Goal: Transaction & Acquisition: Purchase product/service

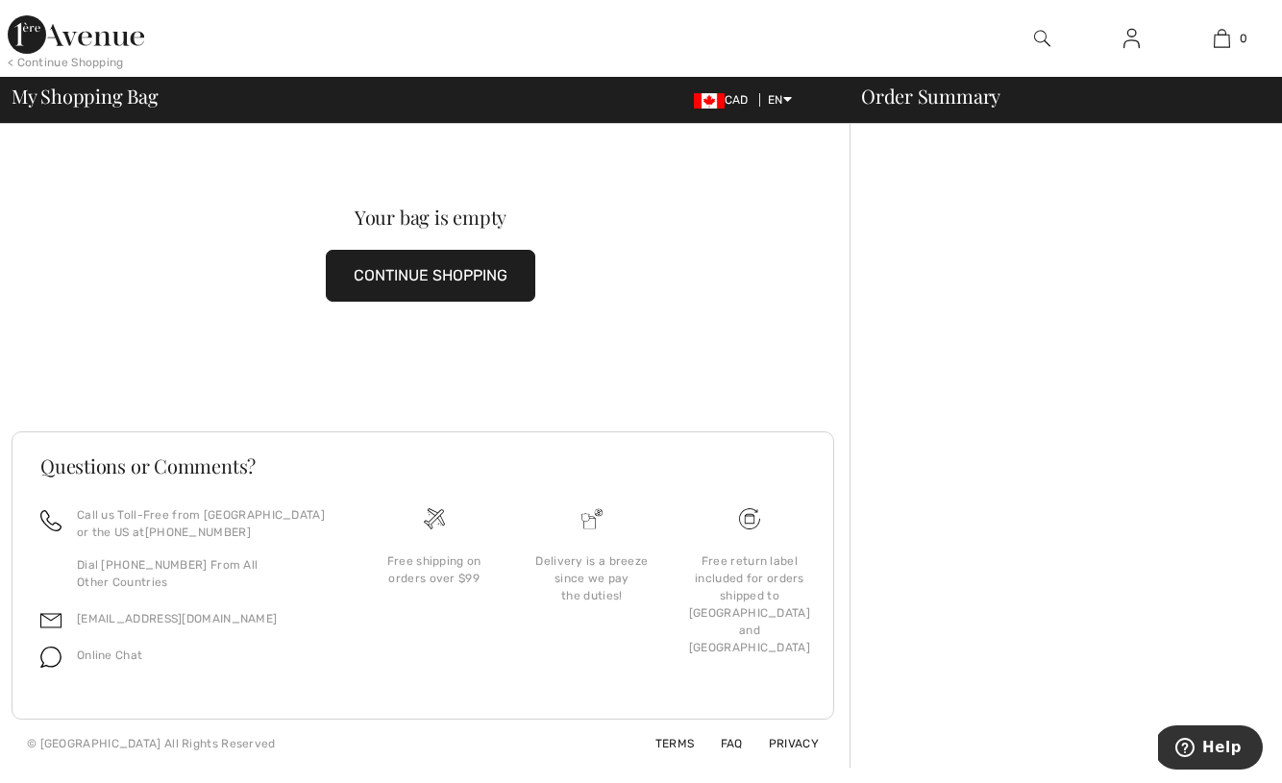
click at [375, 272] on button "CONTINUE SHOPPING" at bounding box center [431, 276] width 210 height 52
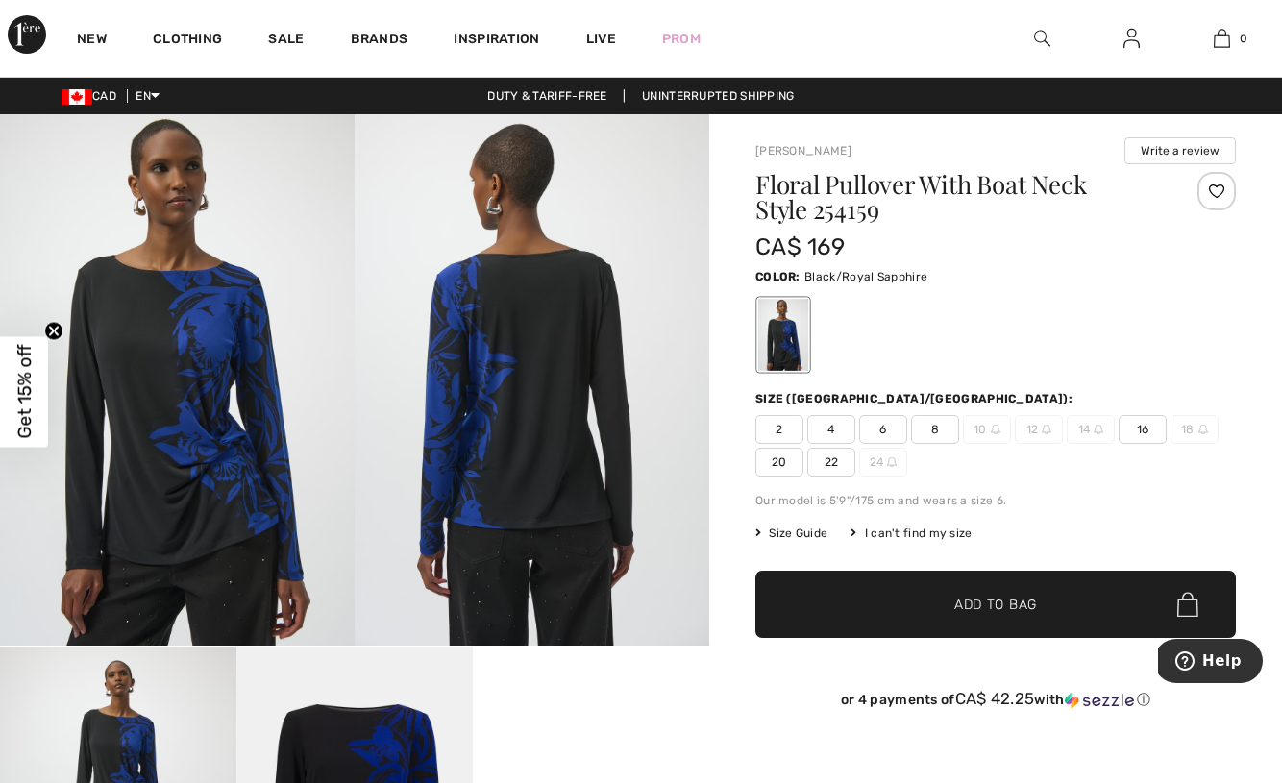
click at [1137, 429] on span "16" at bounding box center [1143, 429] width 48 height 29
click at [1026, 603] on span "Add to Bag" at bounding box center [996, 605] width 83 height 20
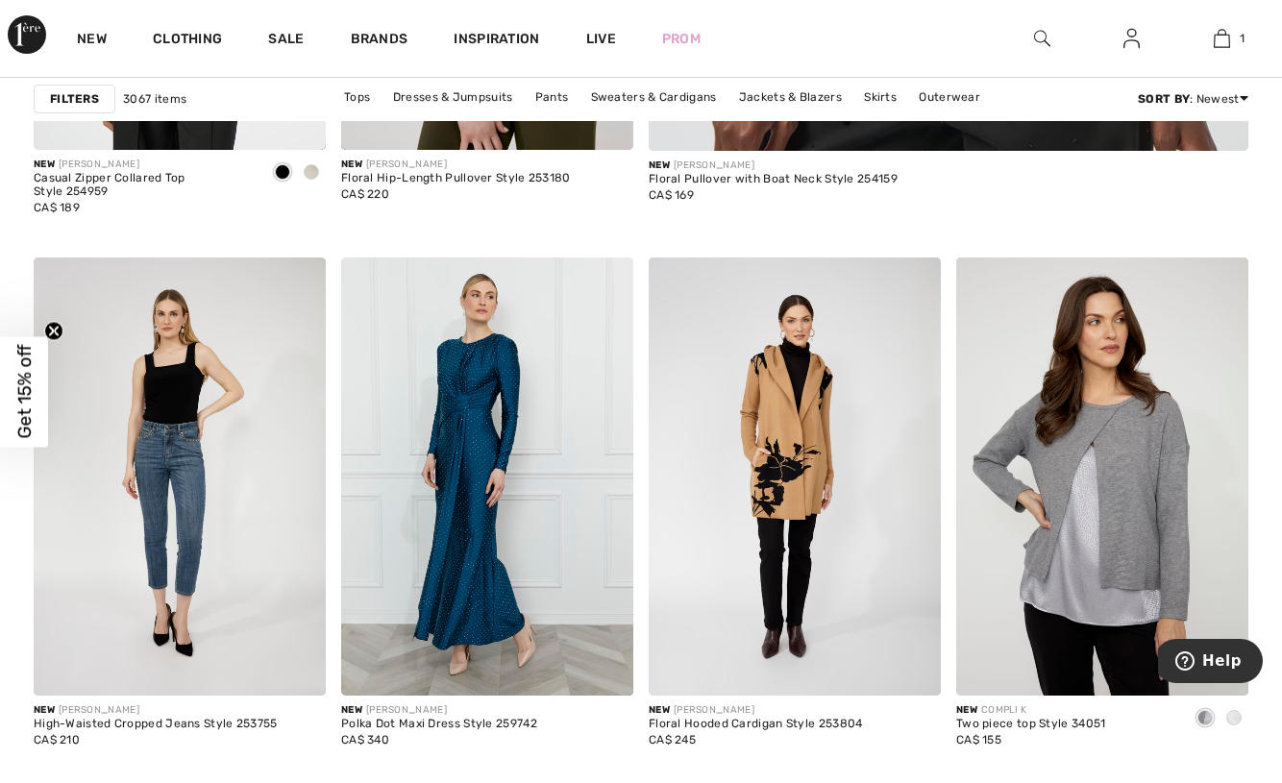
scroll to position [1110, 0]
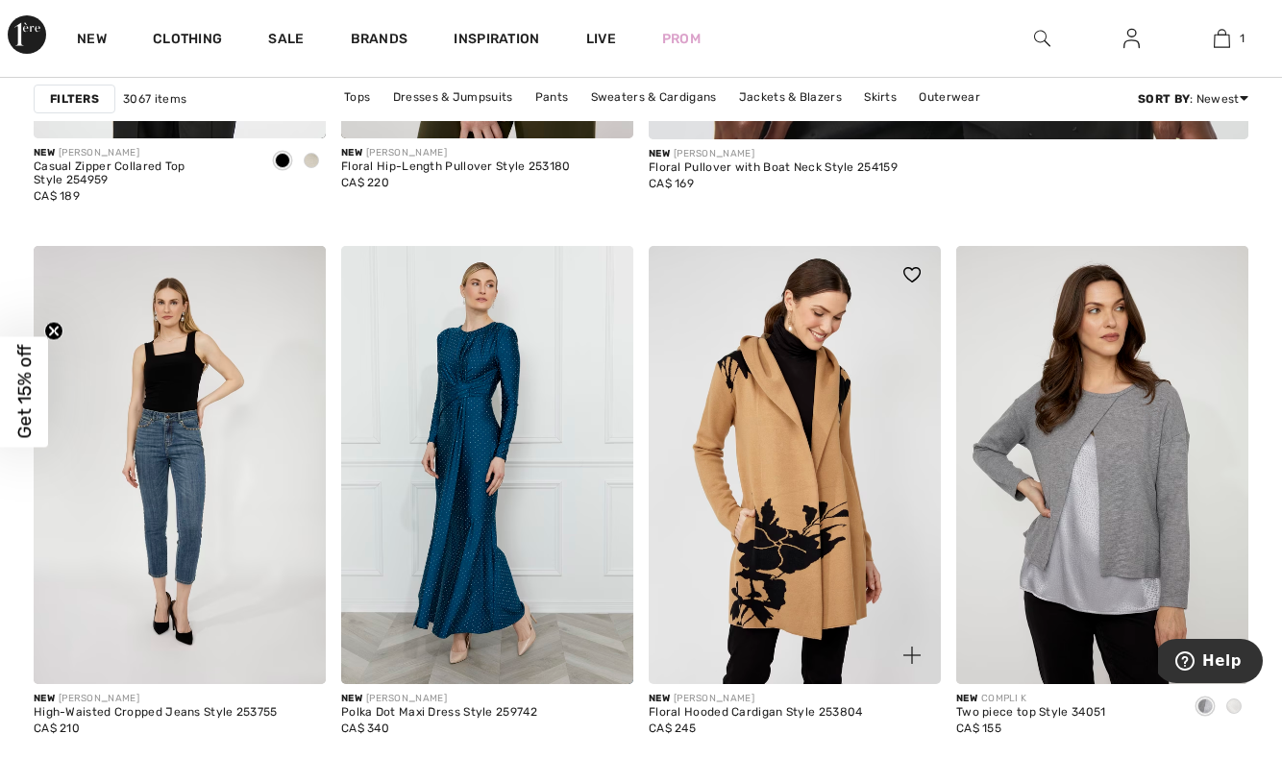
click at [745, 414] on img at bounding box center [795, 465] width 292 height 438
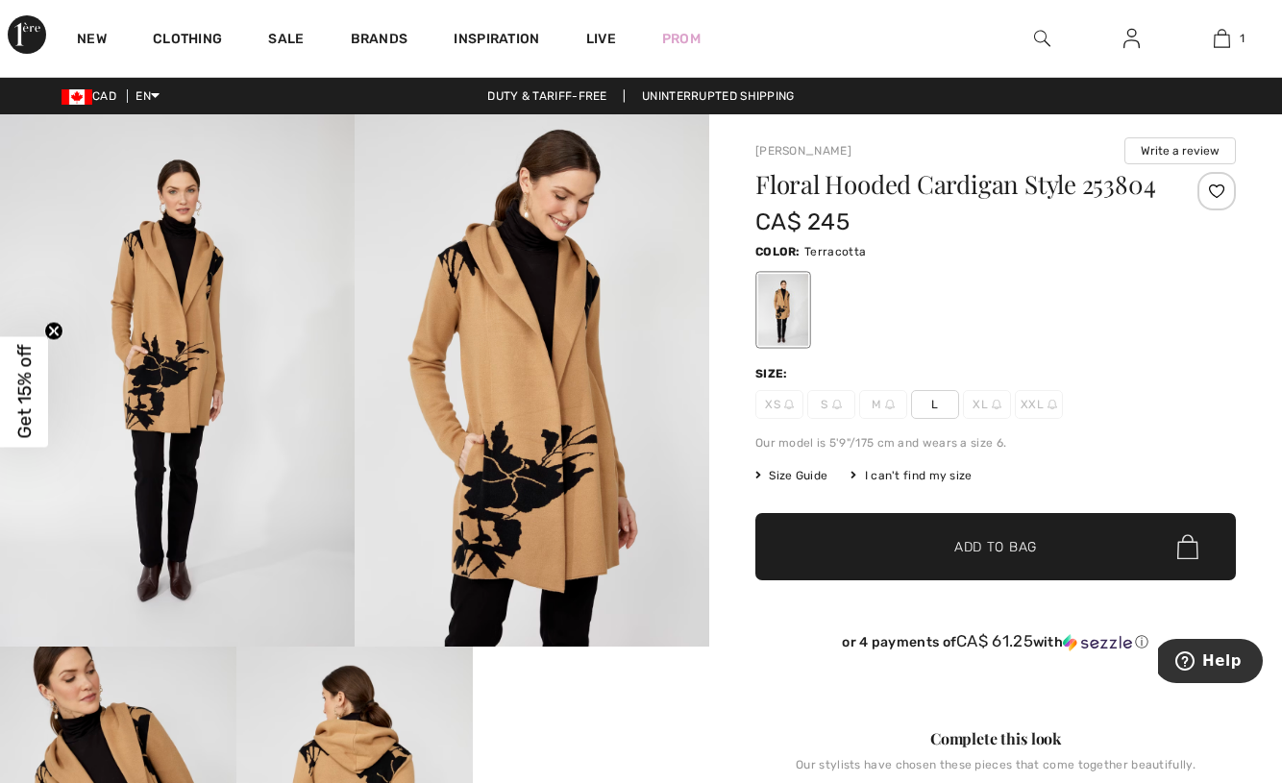
click at [889, 581] on span "✔ Added to Bag Add to Bag" at bounding box center [996, 546] width 481 height 67
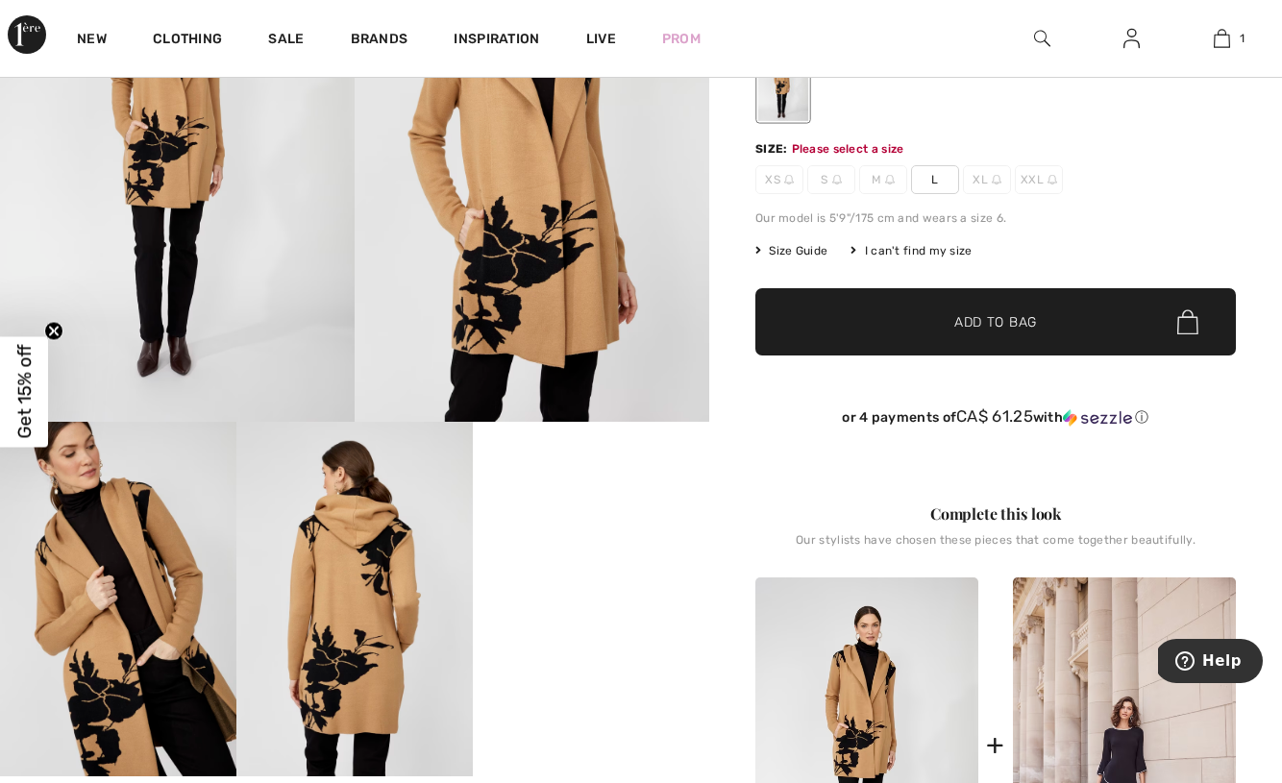
scroll to position [236, 0]
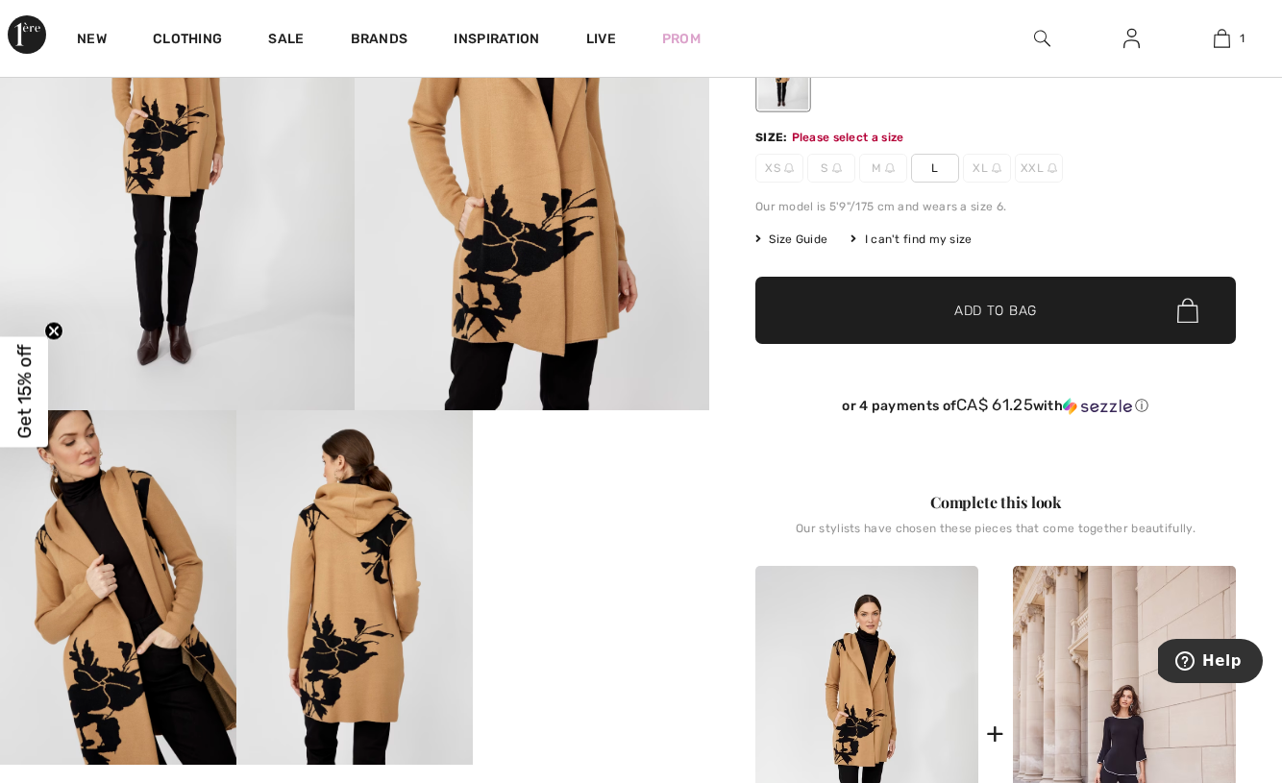
click at [789, 248] on span "Size Guide" at bounding box center [792, 239] width 72 height 17
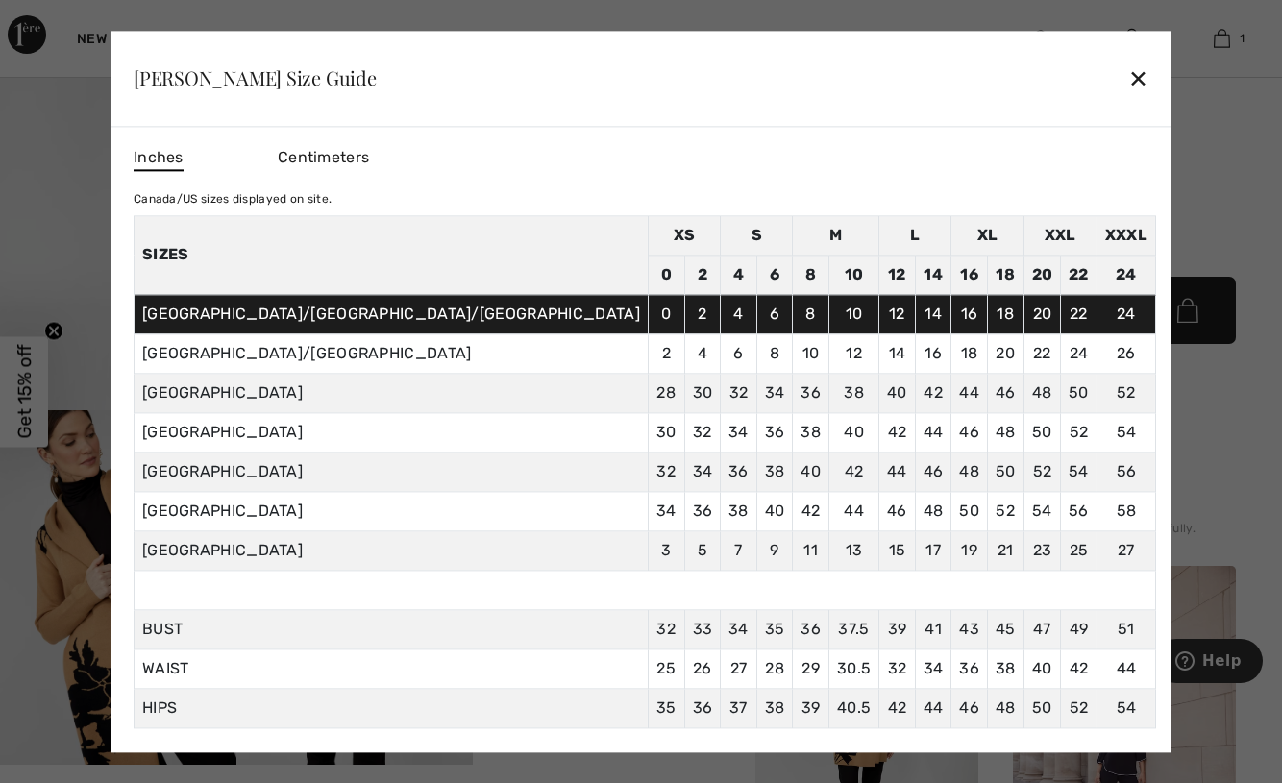
click at [1129, 75] on div "✕" at bounding box center [1139, 79] width 20 height 40
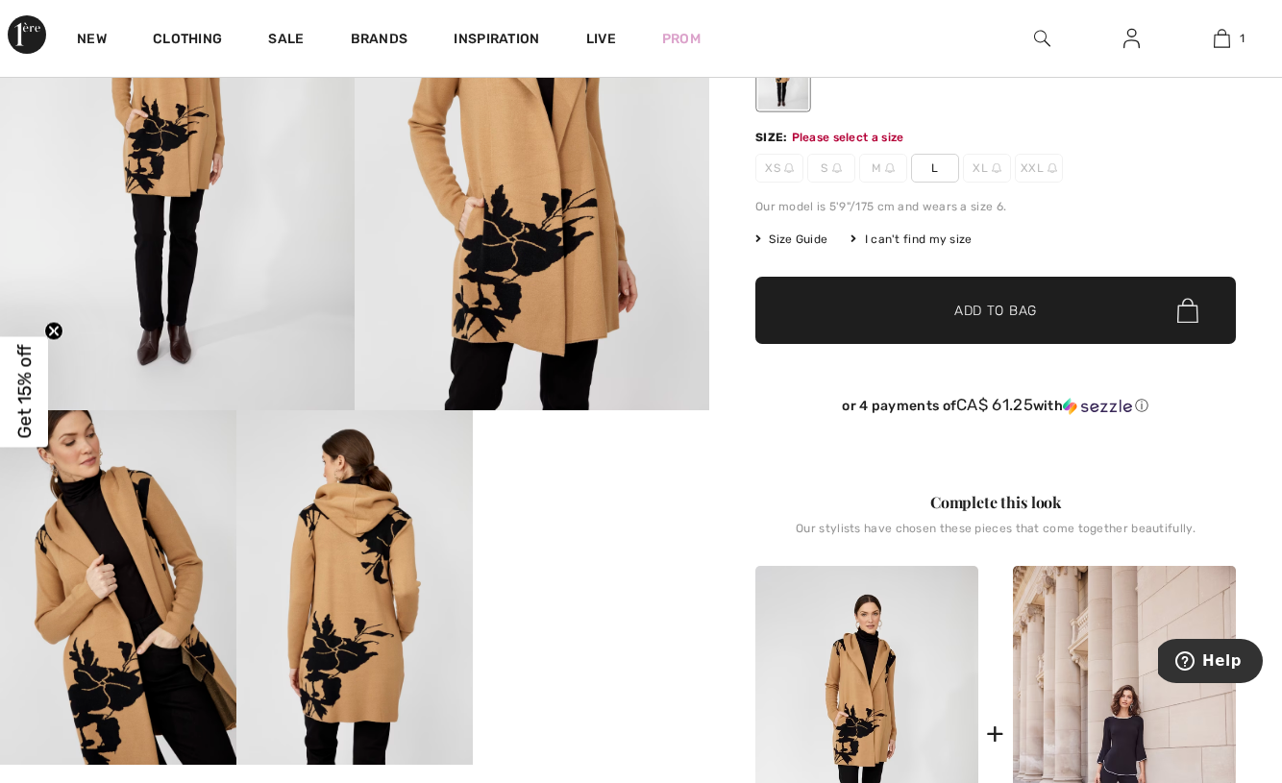
click at [971, 321] on span "Add to Bag" at bounding box center [996, 311] width 83 height 20
click at [942, 183] on span "L" at bounding box center [935, 168] width 48 height 29
click at [955, 321] on span "Add to Bag" at bounding box center [996, 311] width 83 height 20
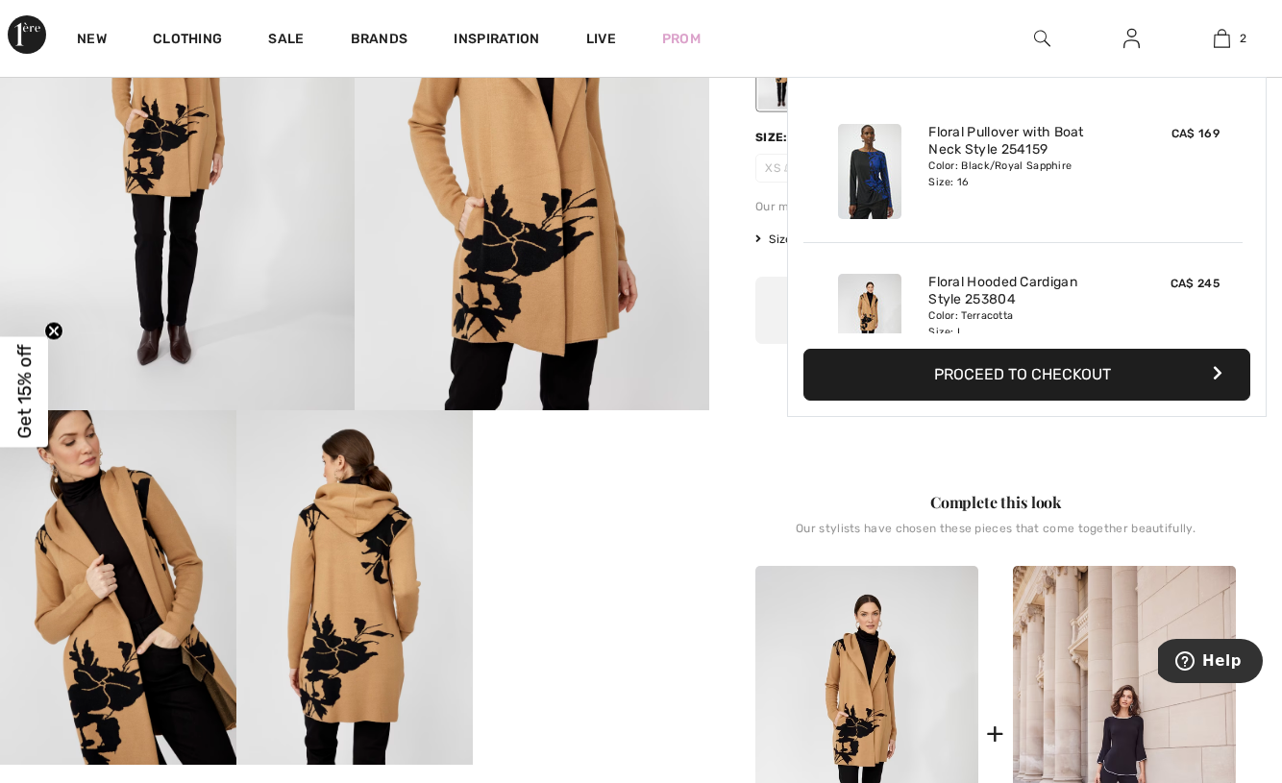
scroll to position [60, 0]
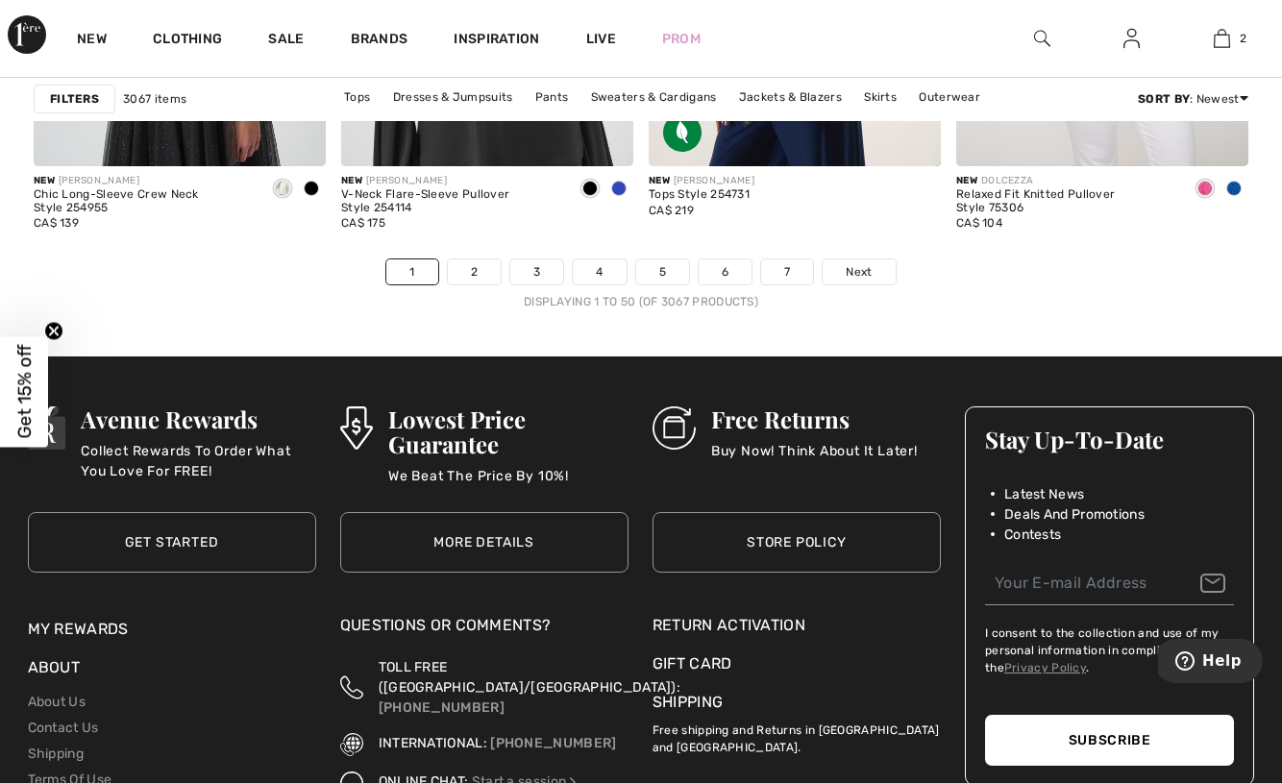
scroll to position [8320, 0]
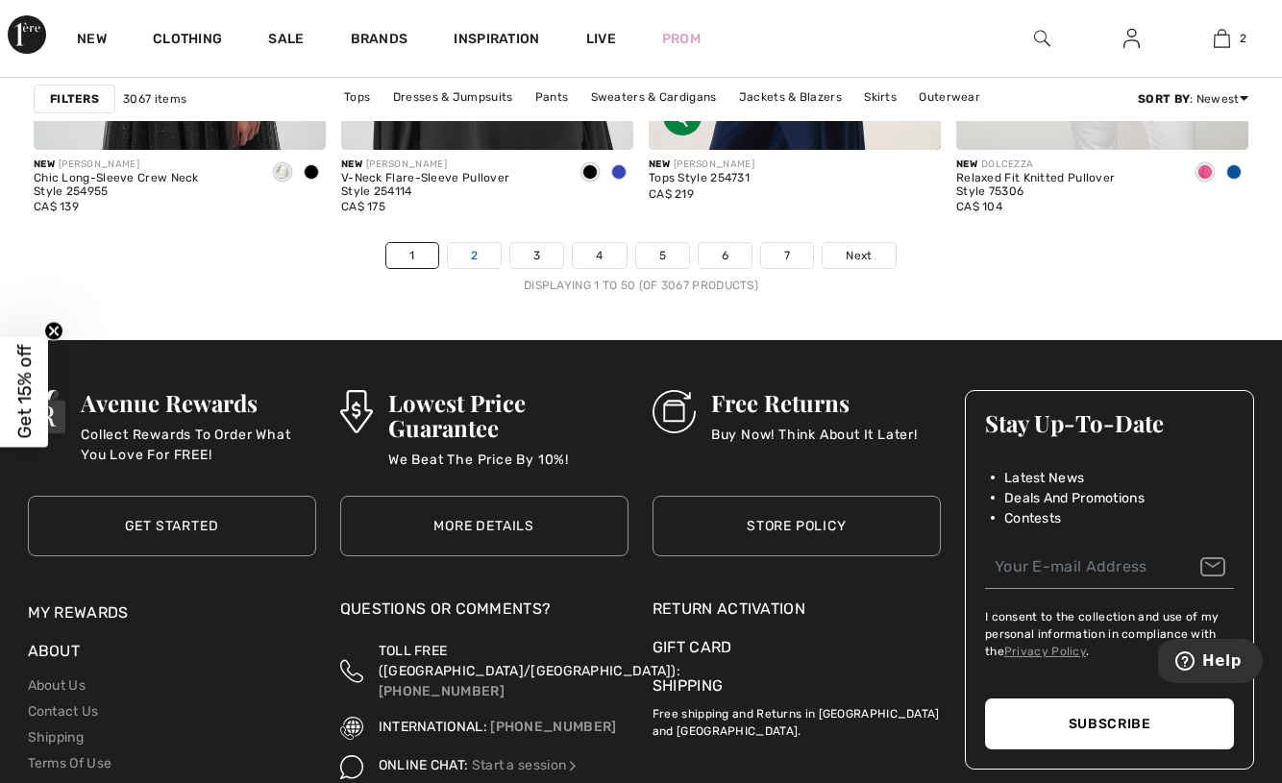
click at [471, 258] on link "2" at bounding box center [474, 255] width 53 height 25
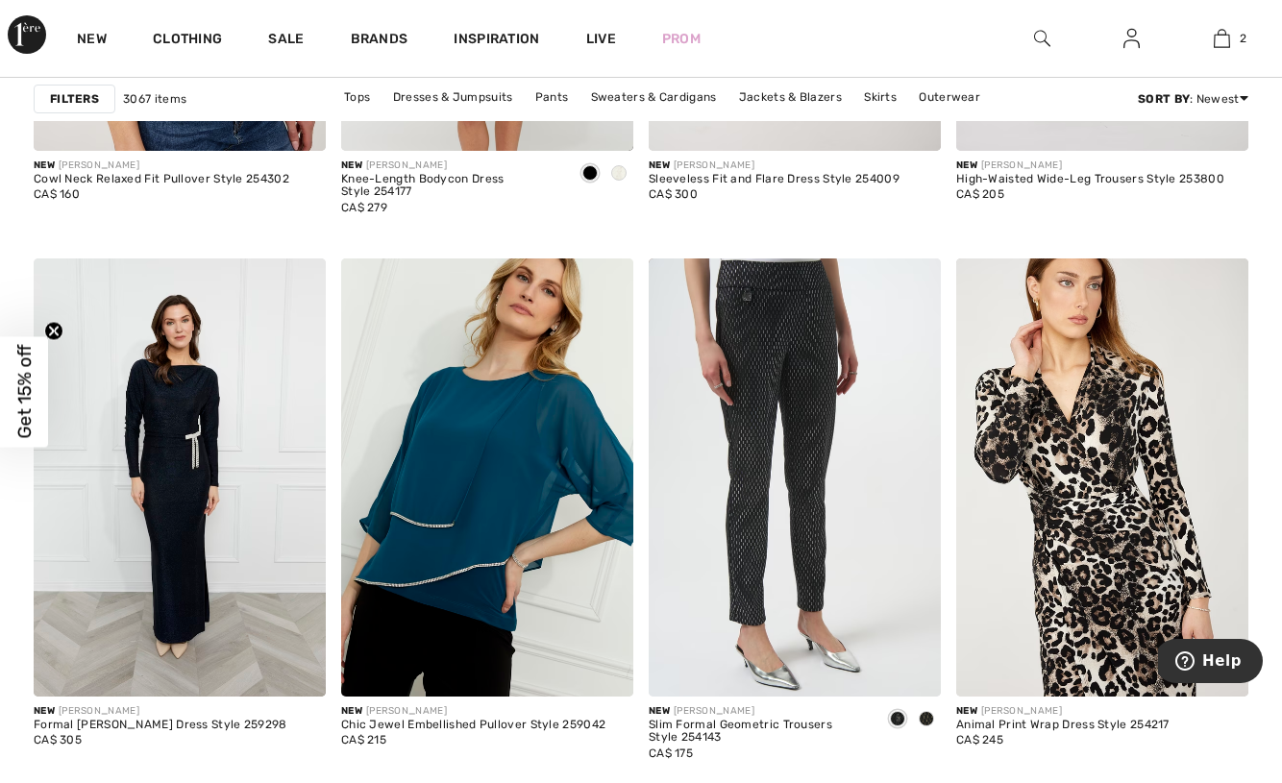
scroll to position [6053, 0]
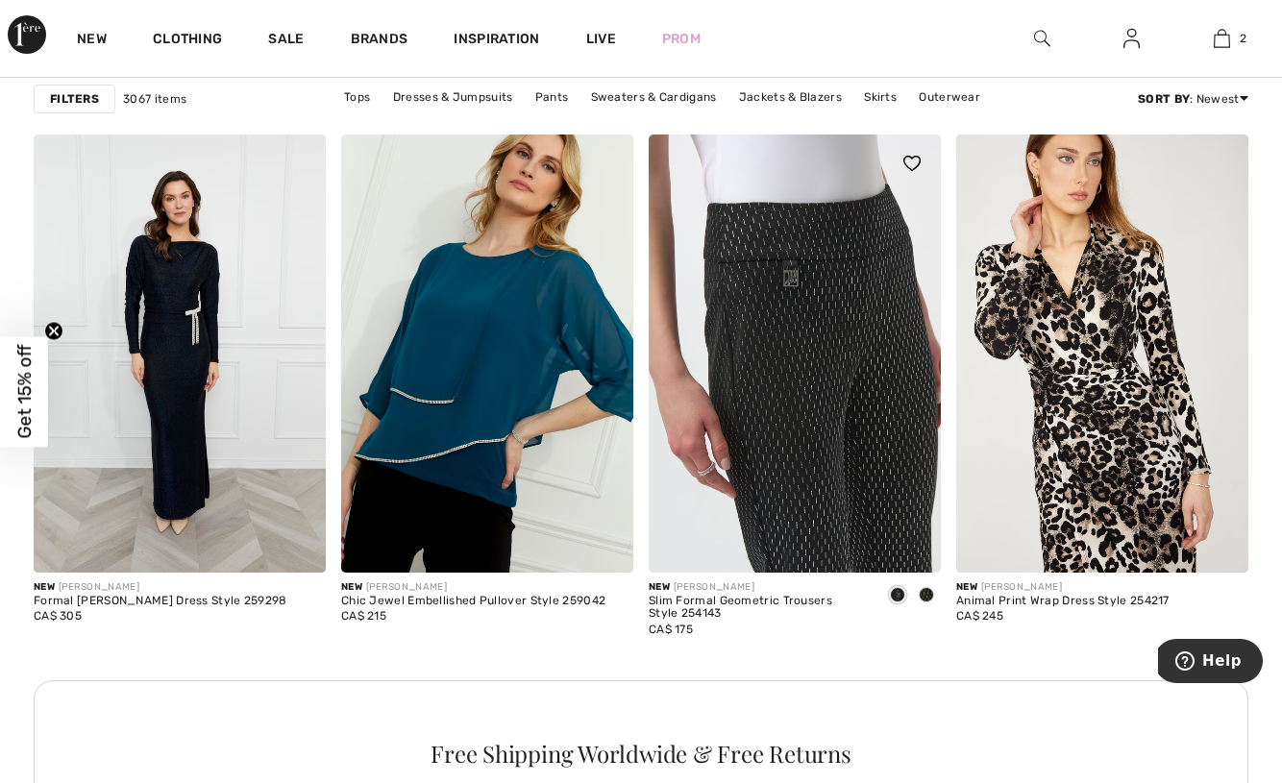
click at [778, 344] on img at bounding box center [795, 354] width 292 height 438
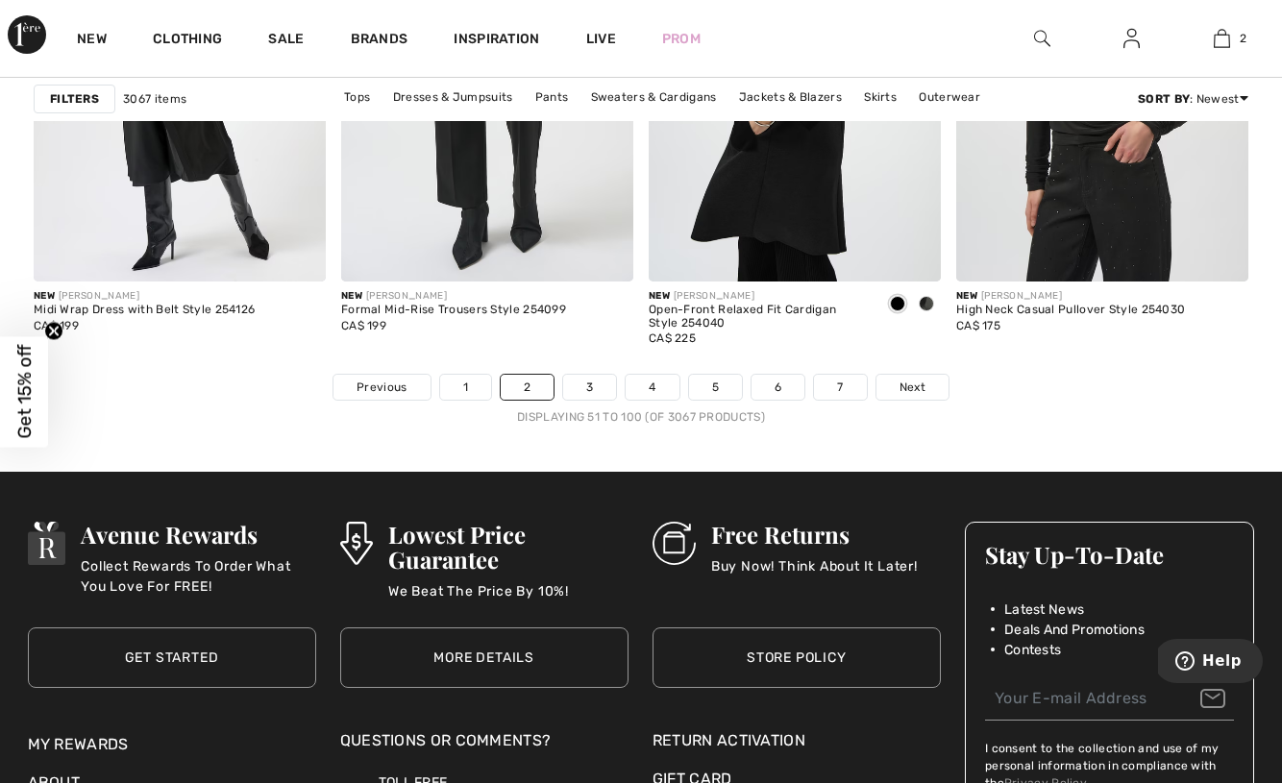
scroll to position [8203, 0]
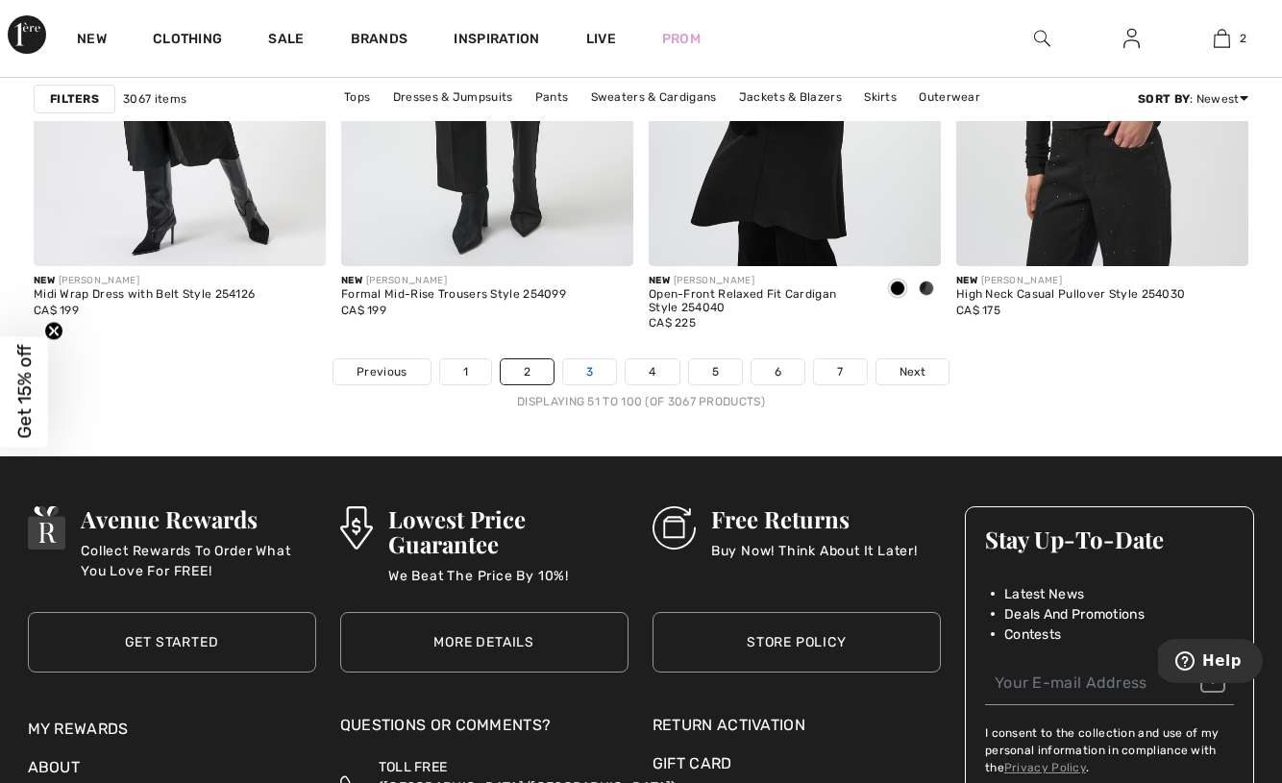
click at [587, 376] on link "3" at bounding box center [589, 372] width 53 height 25
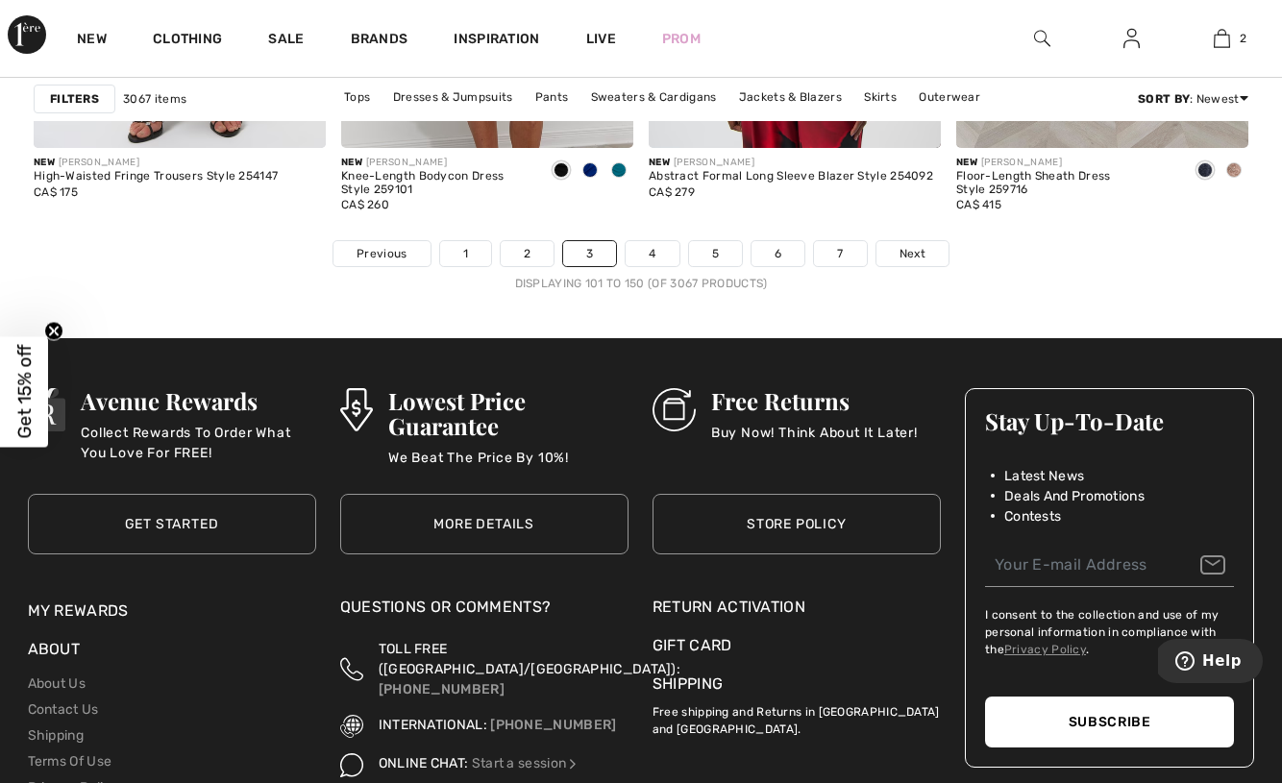
scroll to position [8326, 0]
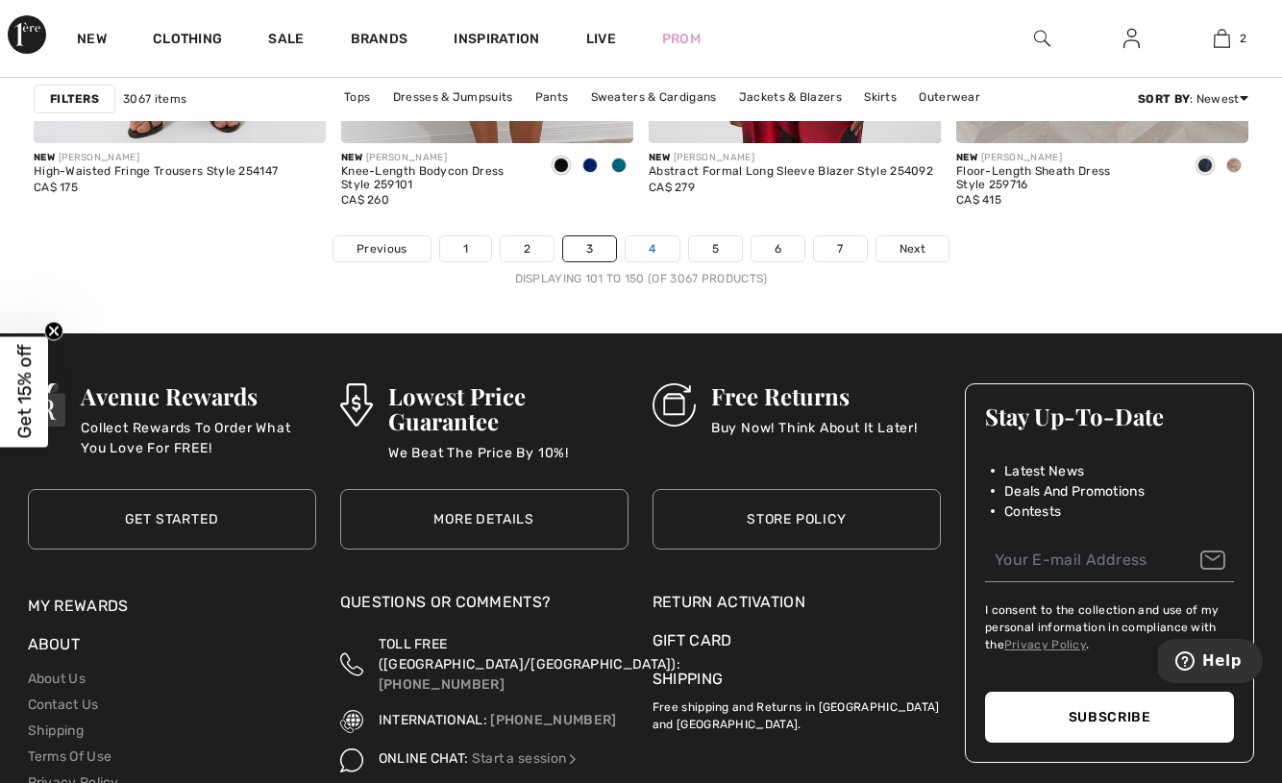
click at [651, 250] on link "4" at bounding box center [652, 248] width 53 height 25
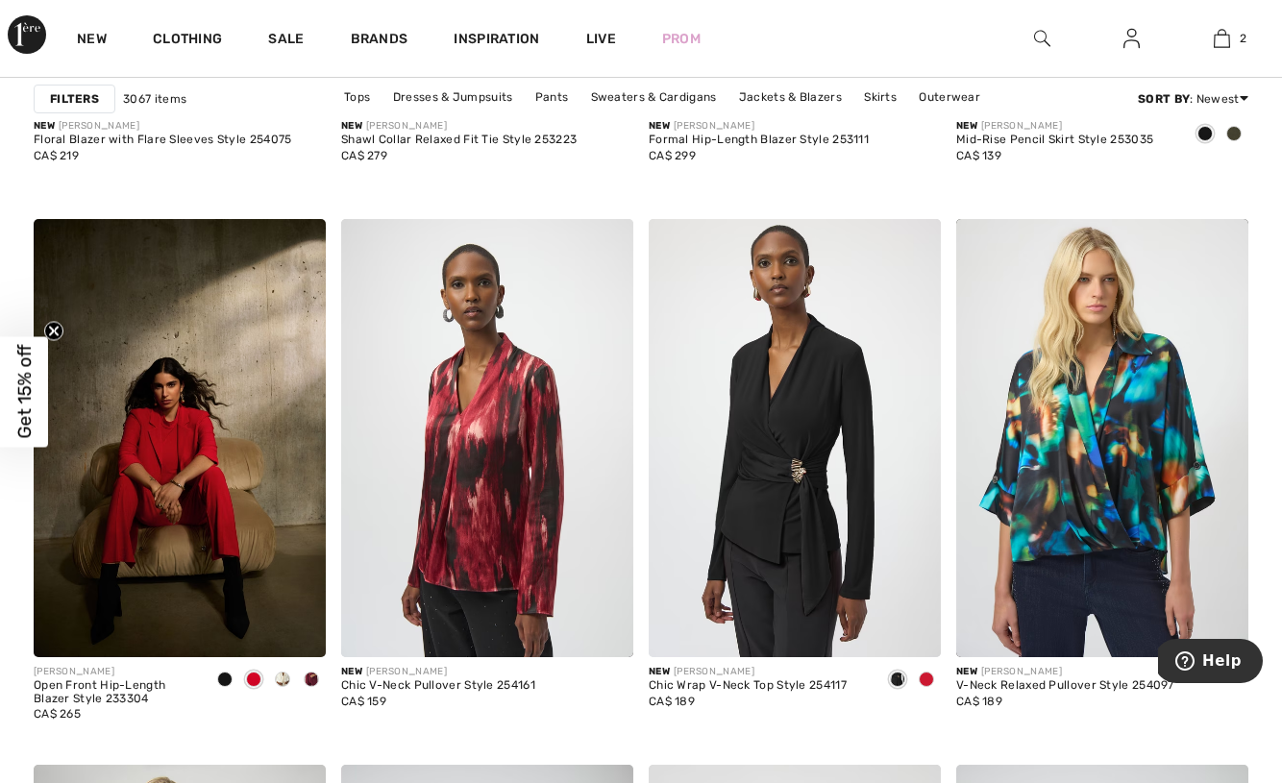
scroll to position [7267, 0]
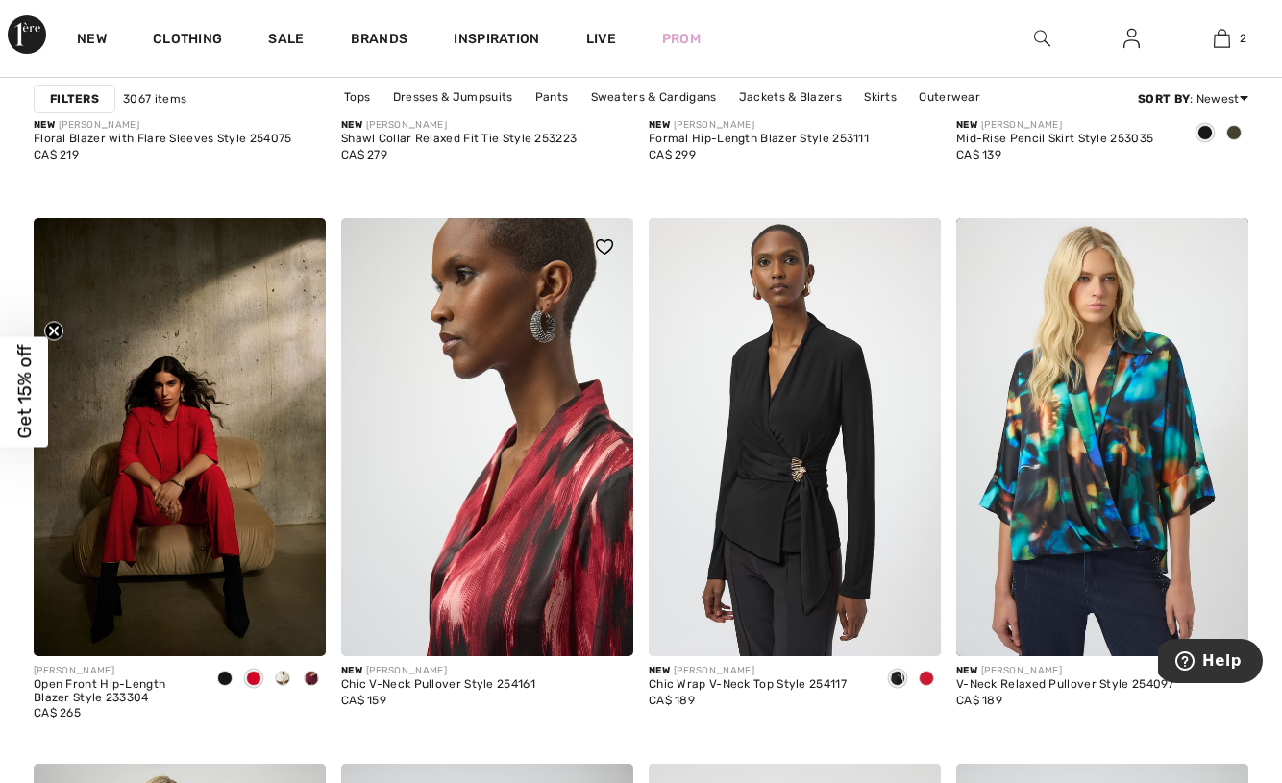
click at [497, 441] on img at bounding box center [487, 437] width 292 height 438
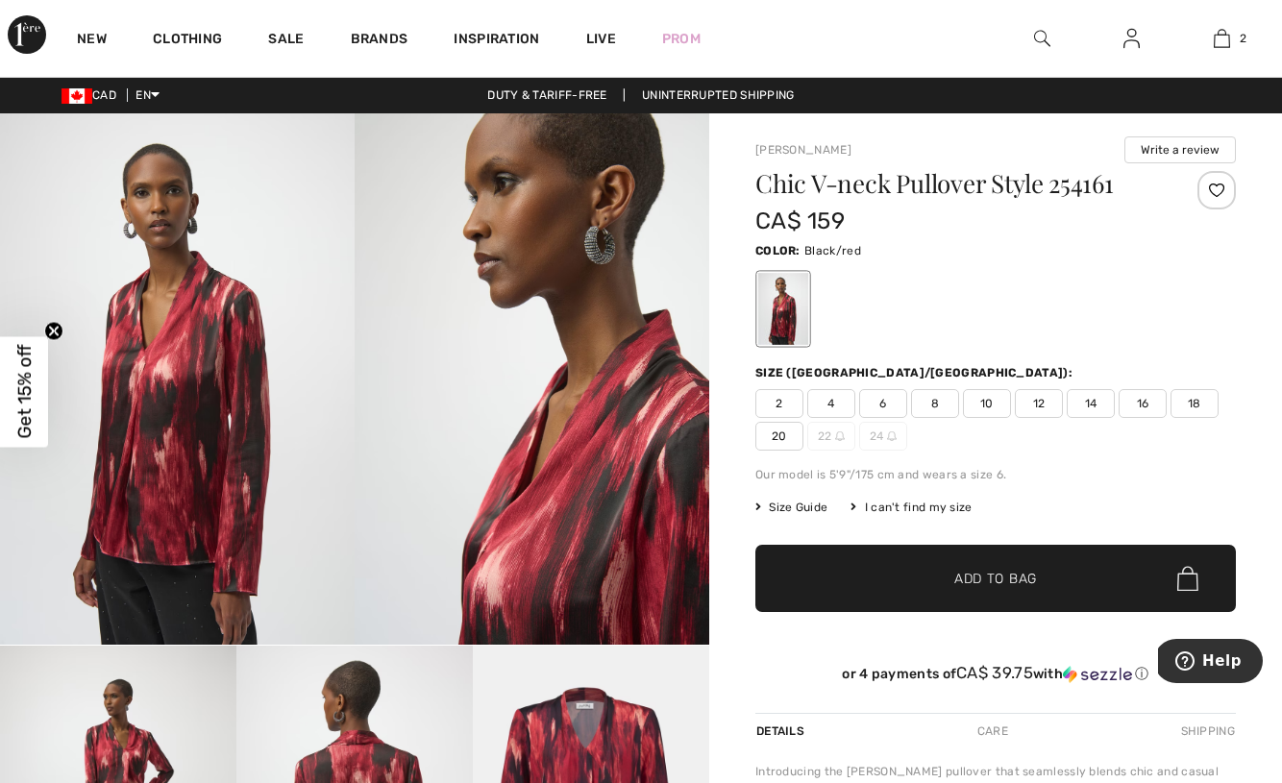
scroll to position [-1, 0]
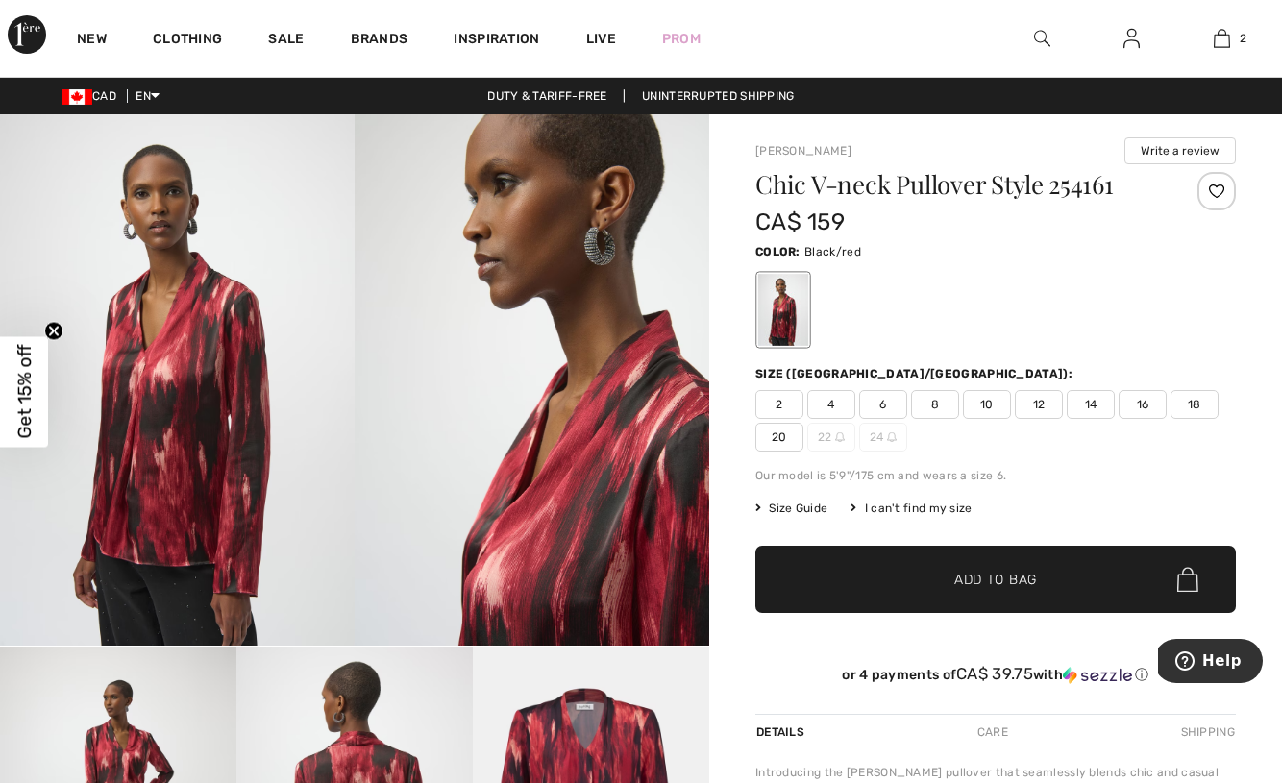
click at [195, 469] on img at bounding box center [177, 380] width 355 height 532
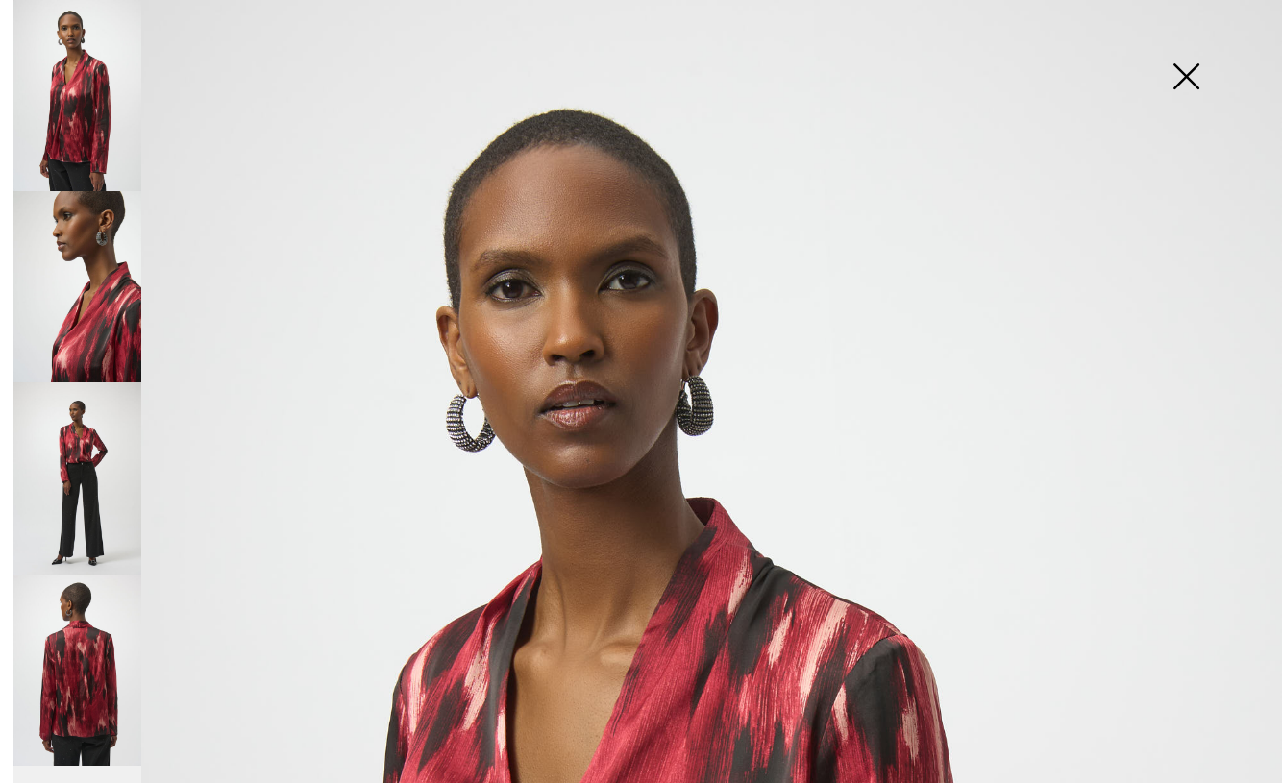
click at [105, 656] on img at bounding box center [77, 670] width 128 height 191
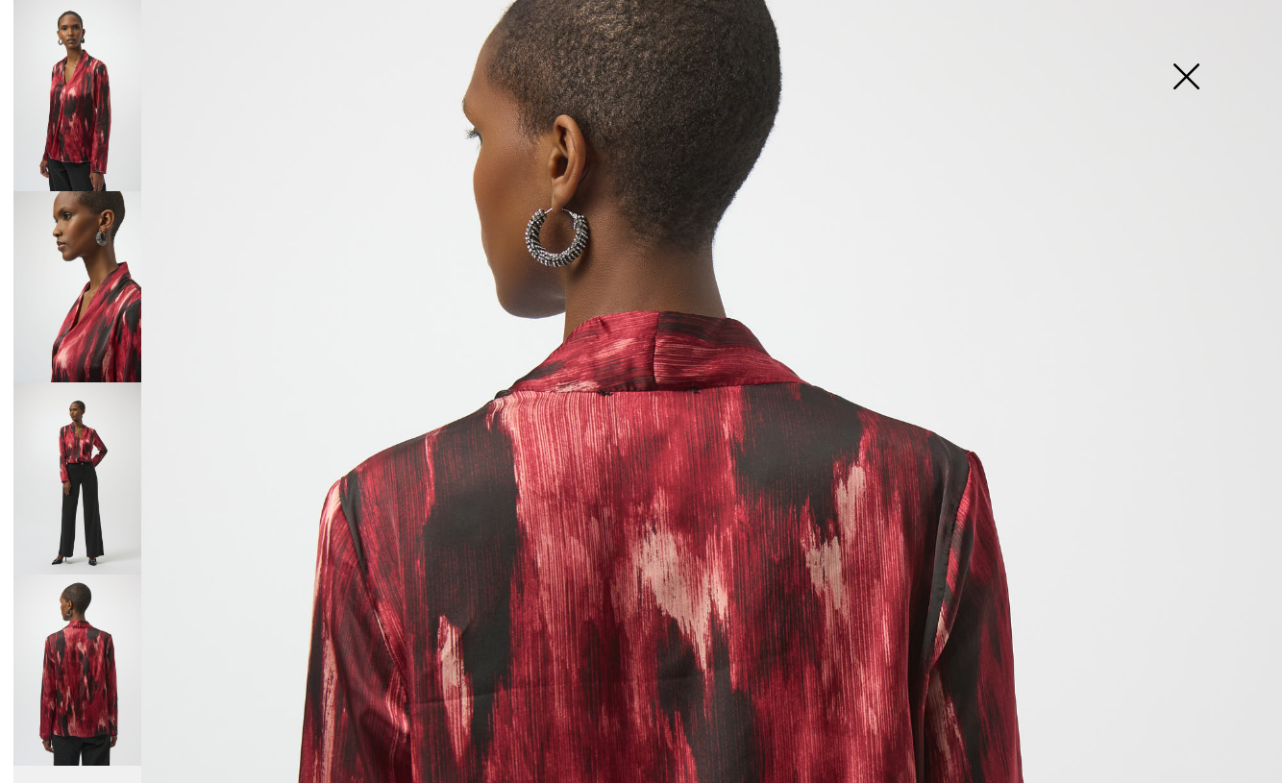
scroll to position [52, 0]
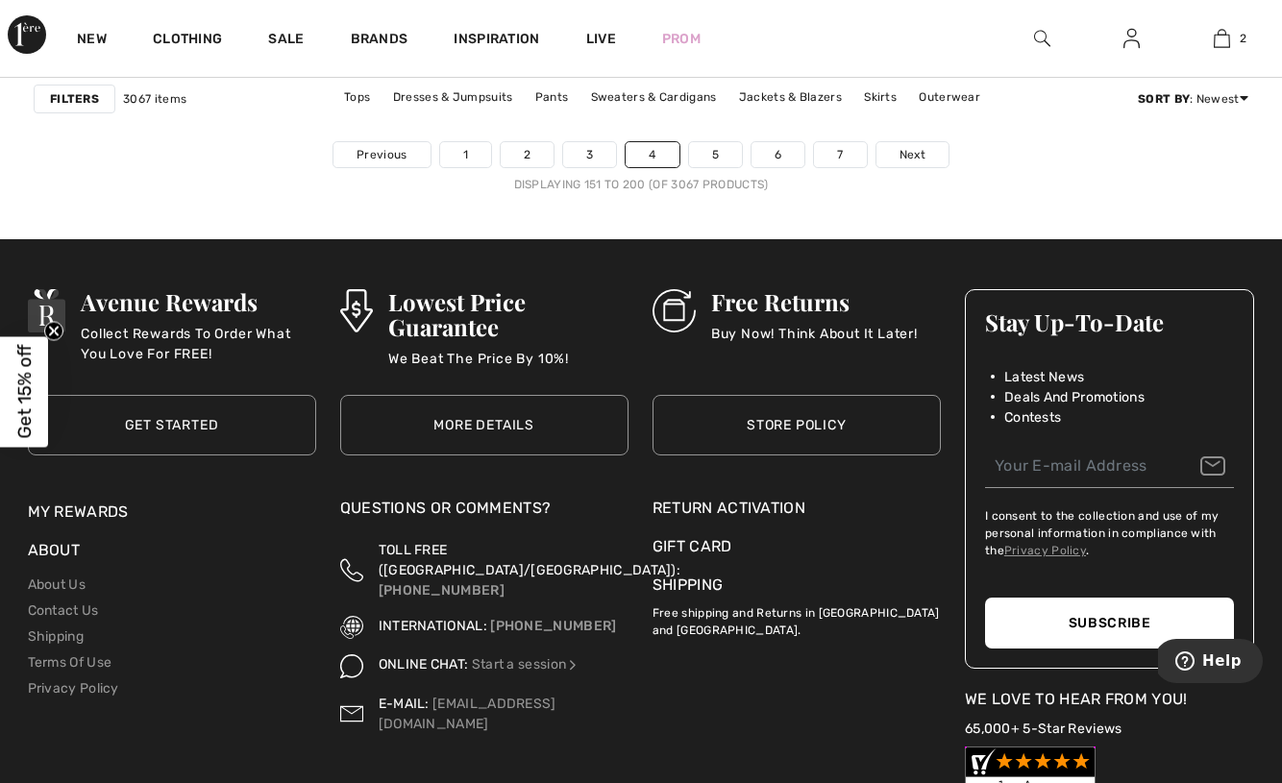
scroll to position [8431, 0]
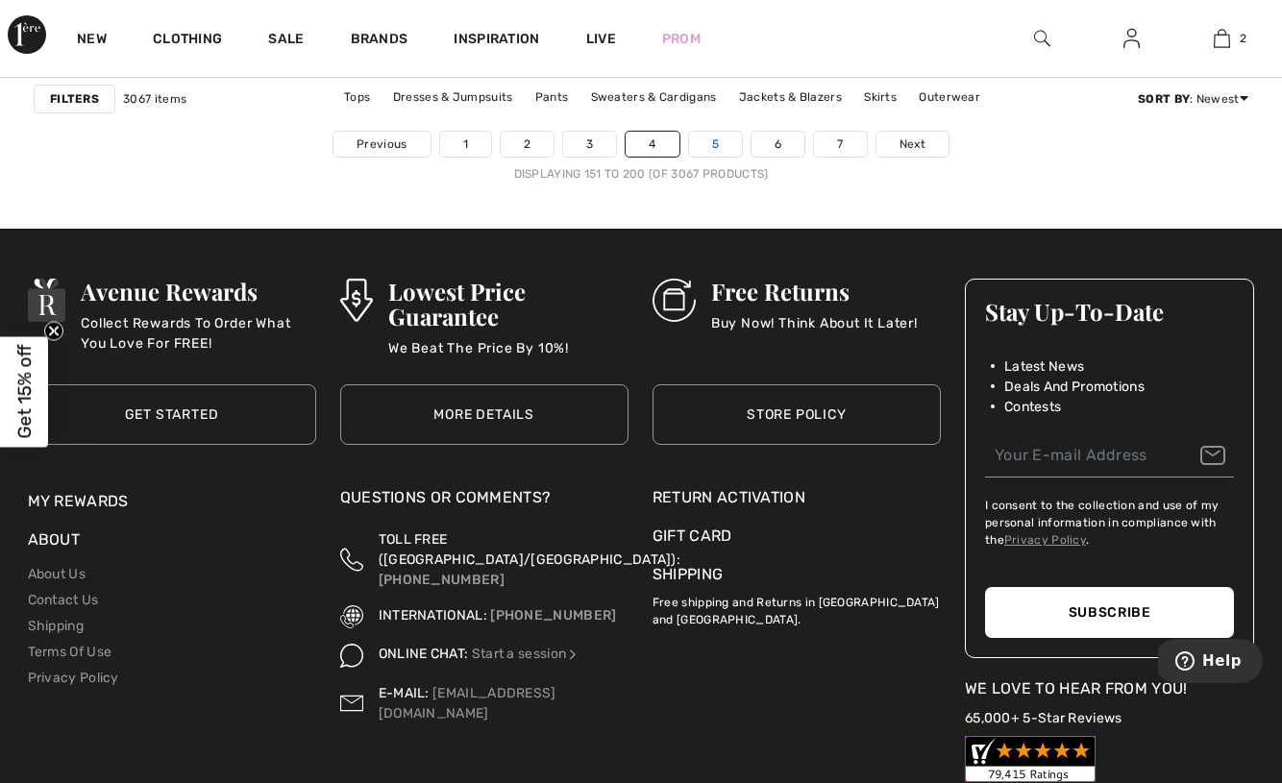
click at [709, 147] on link "5" at bounding box center [715, 144] width 53 height 25
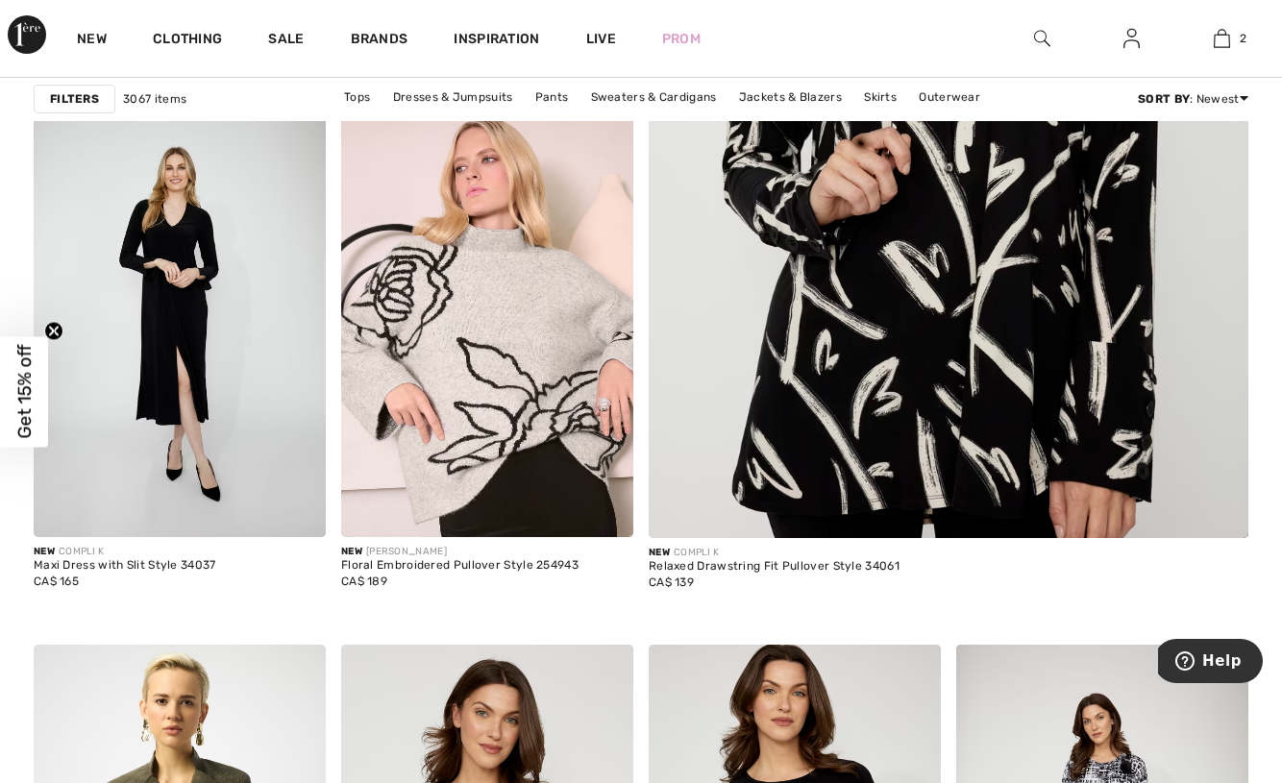
scroll to position [732, 0]
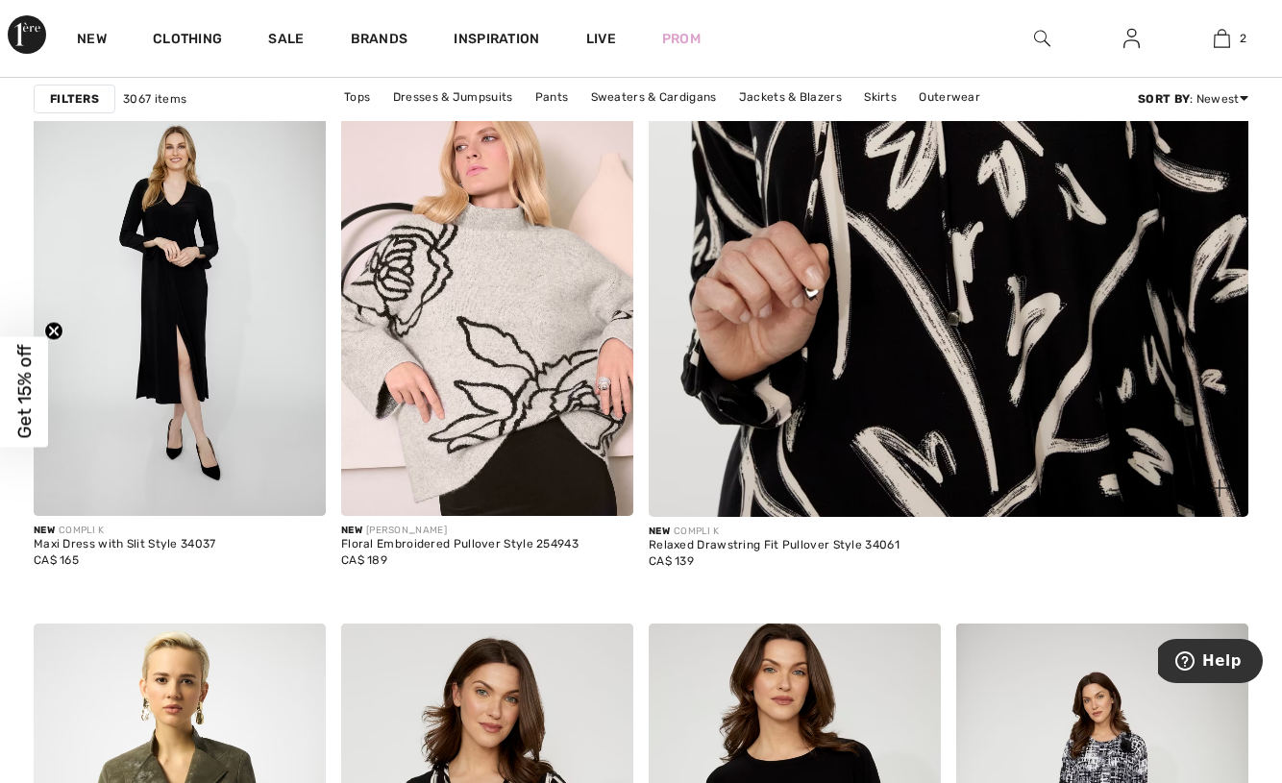
click at [1054, 279] on img at bounding box center [949, 71] width 720 height 1079
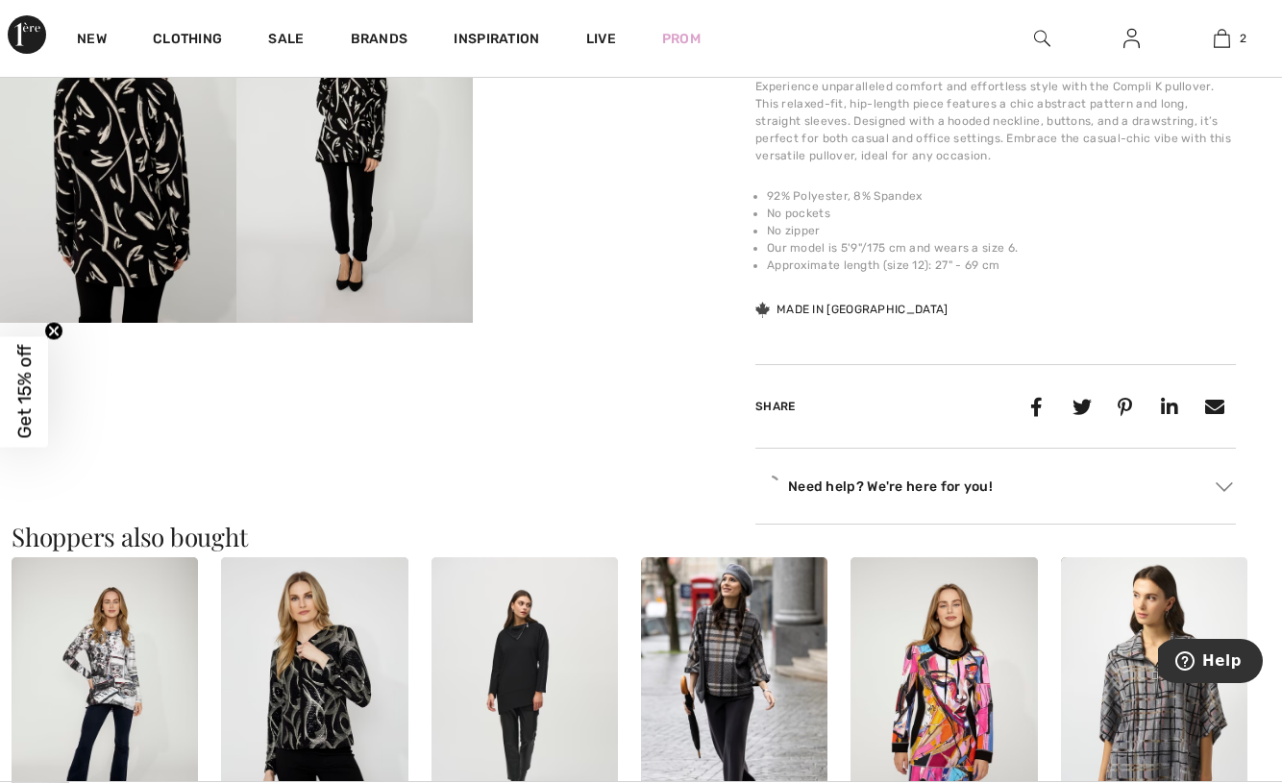
scroll to position [686, 0]
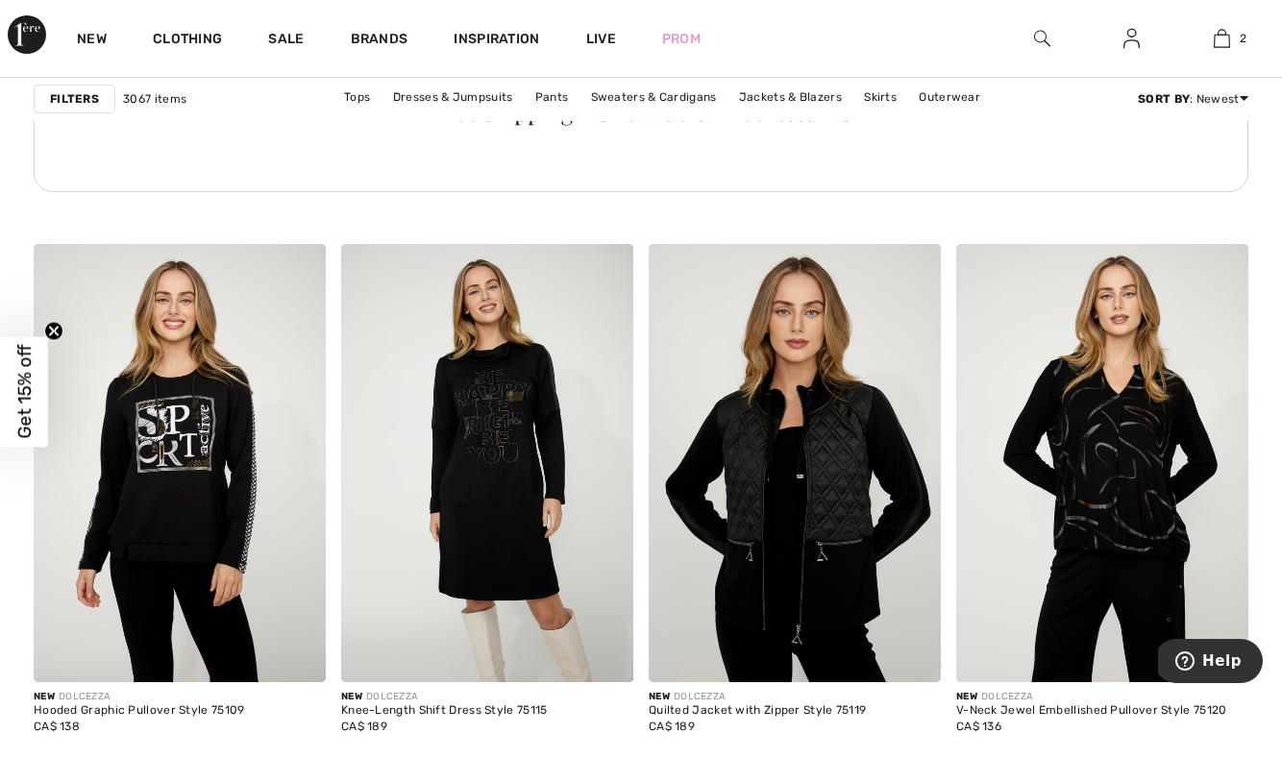
scroll to position [6692, 0]
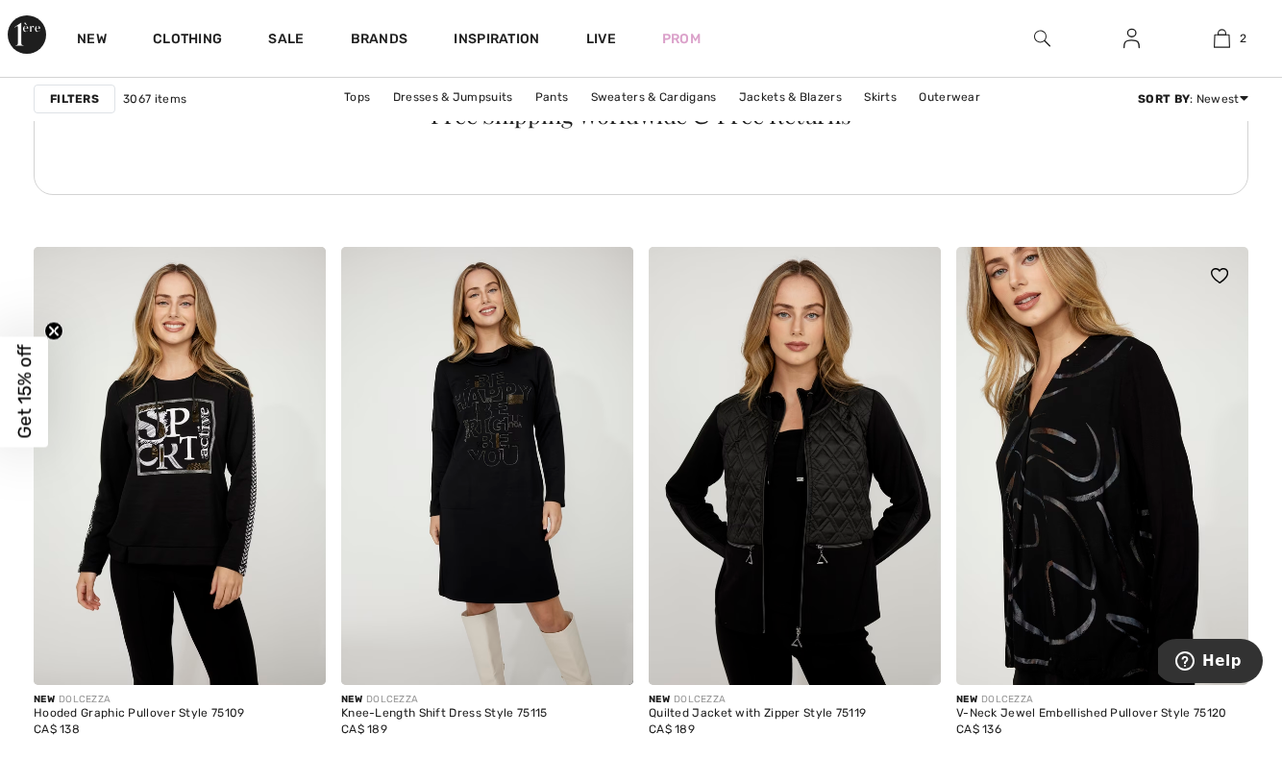
drag, startPoint x: 1045, startPoint y: 491, endPoint x: 1031, endPoint y: 491, distance: 13.5
click at [1043, 491] on img at bounding box center [1102, 466] width 292 height 438
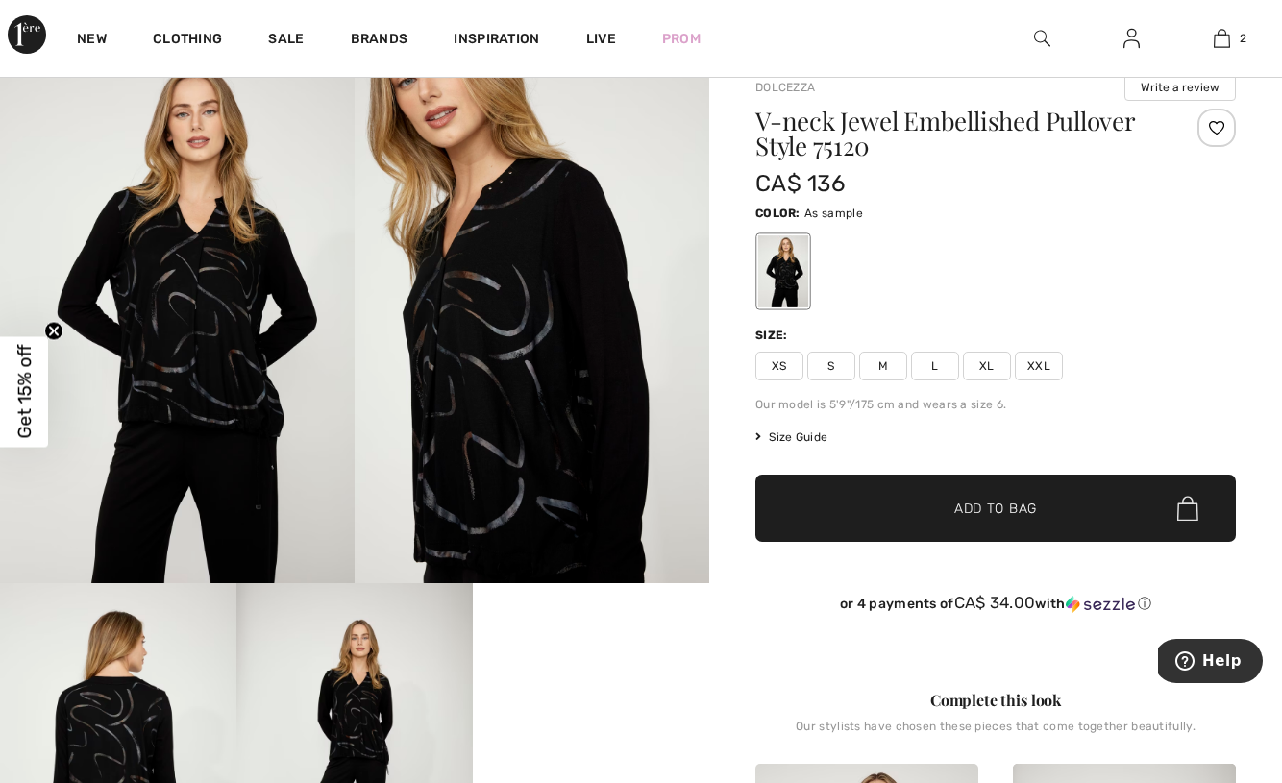
scroll to position [62, 0]
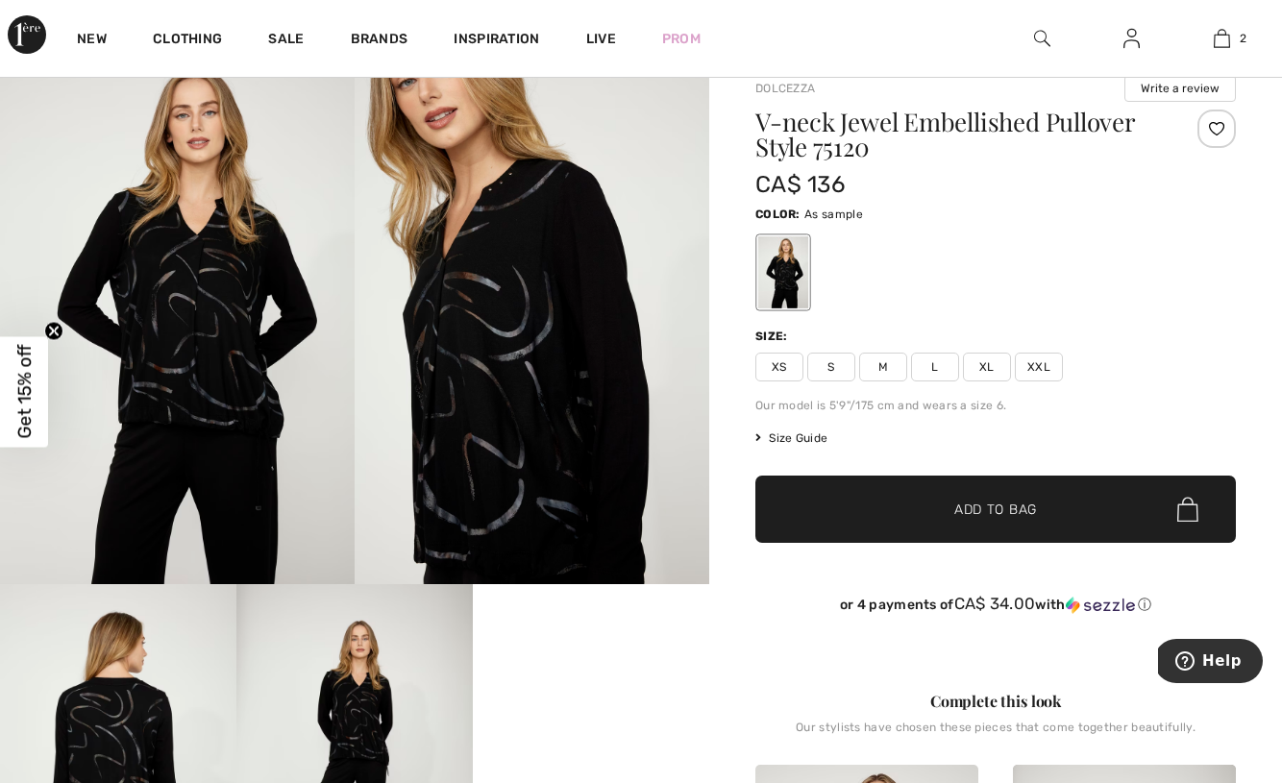
click at [570, 277] on img at bounding box center [532, 318] width 355 height 533
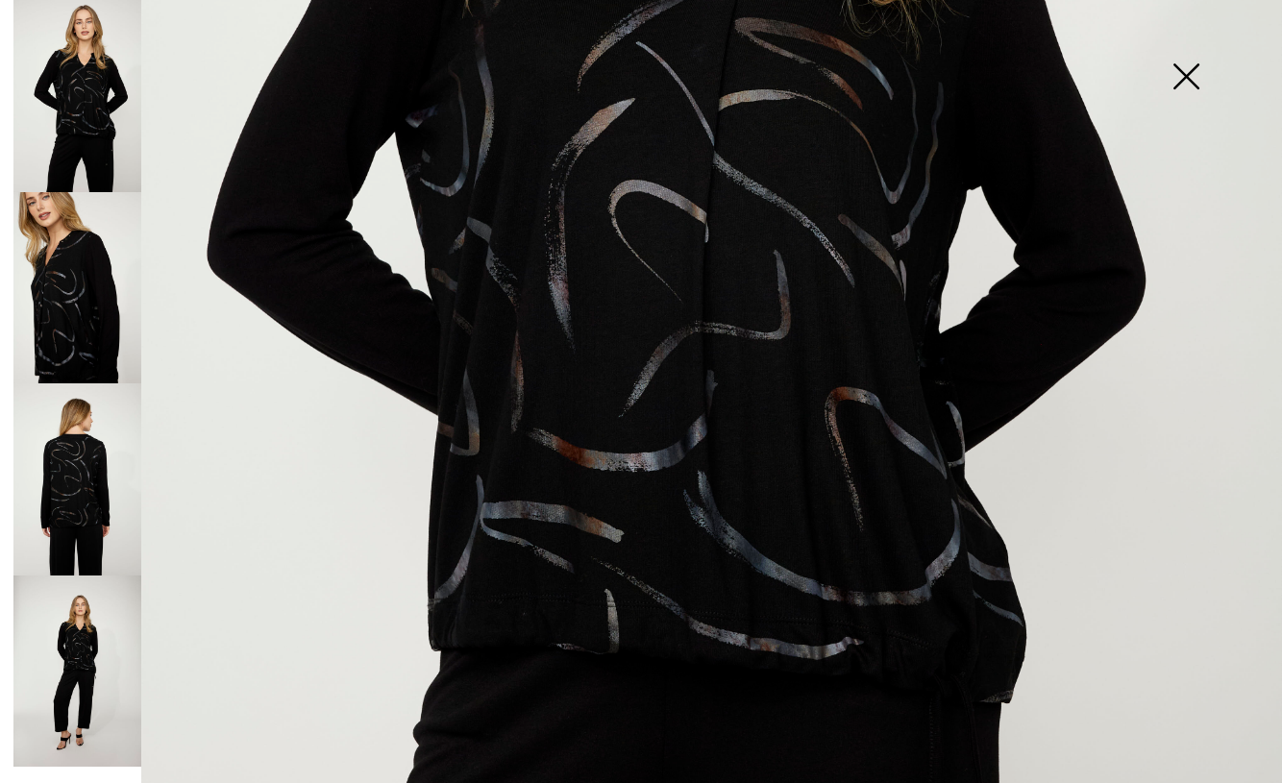
scroll to position [707, 0]
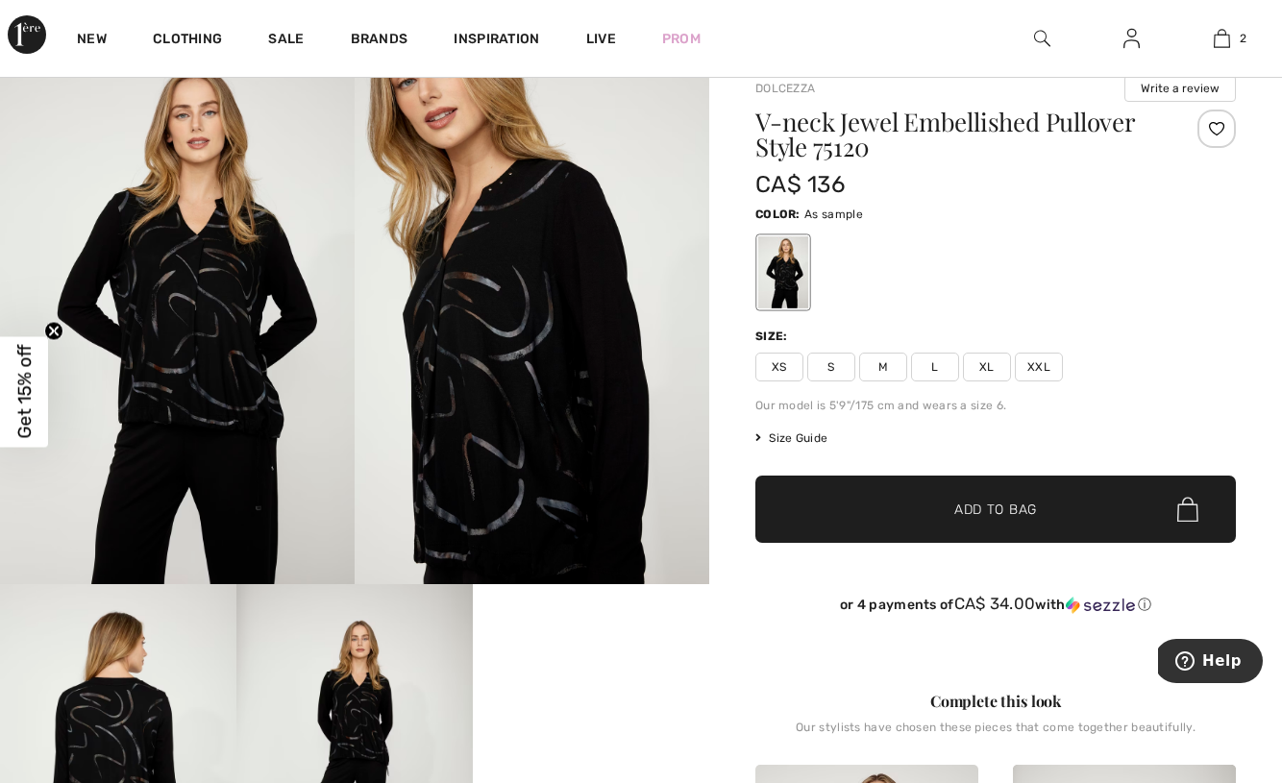
scroll to position [1130, 0]
click at [1138, 309] on div at bounding box center [996, 273] width 481 height 80
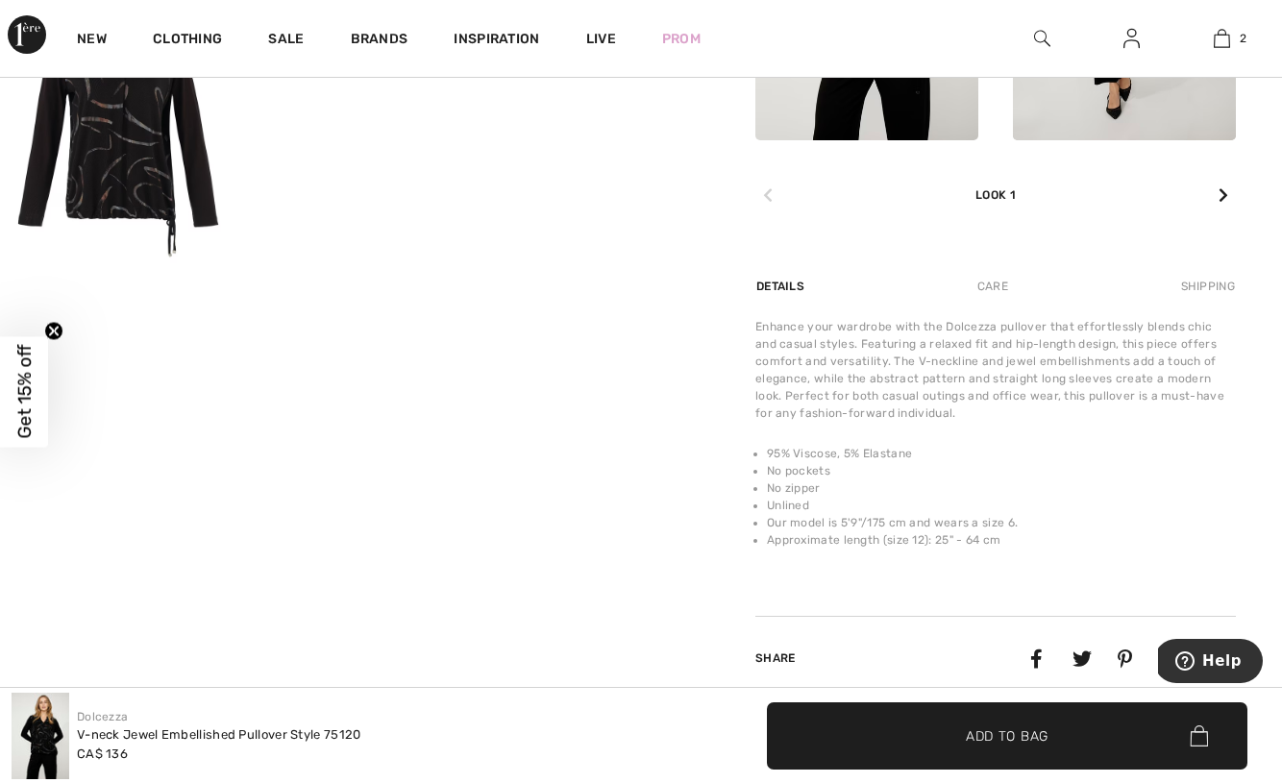
scroll to position [1171, 0]
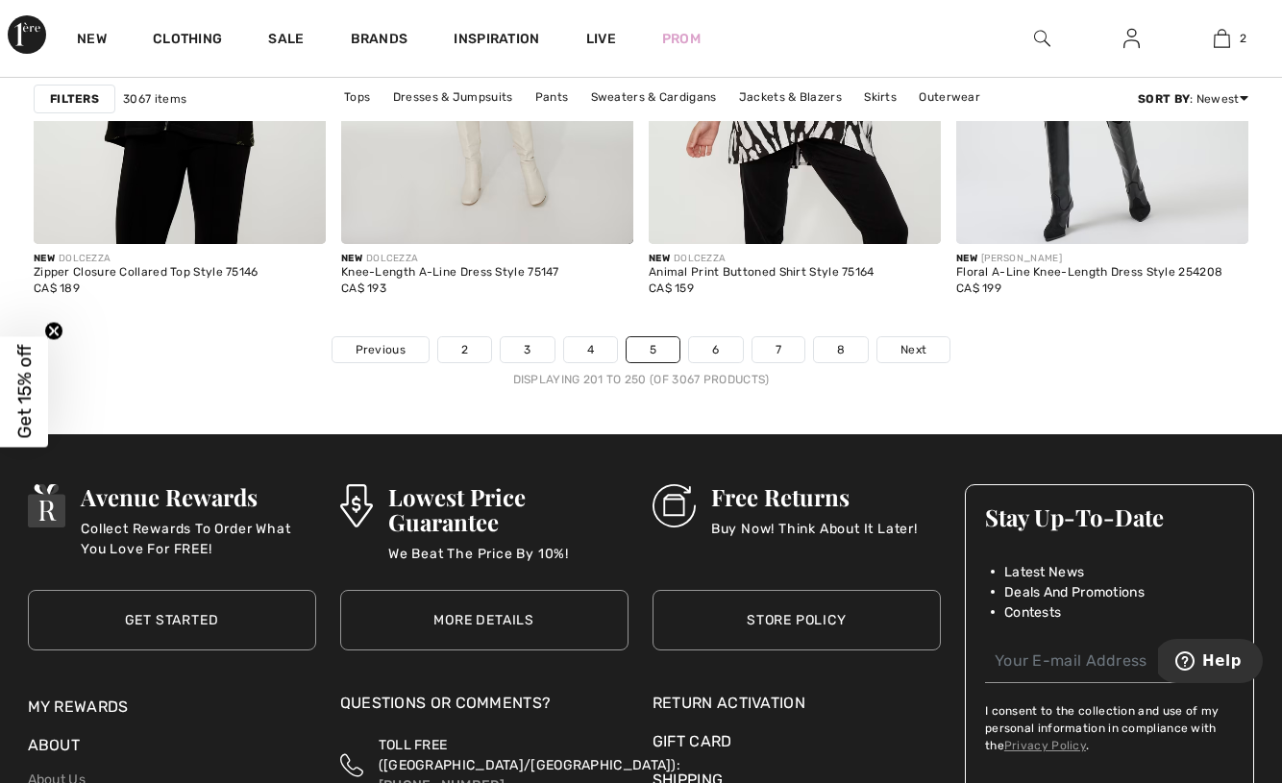
scroll to position [8203, 0]
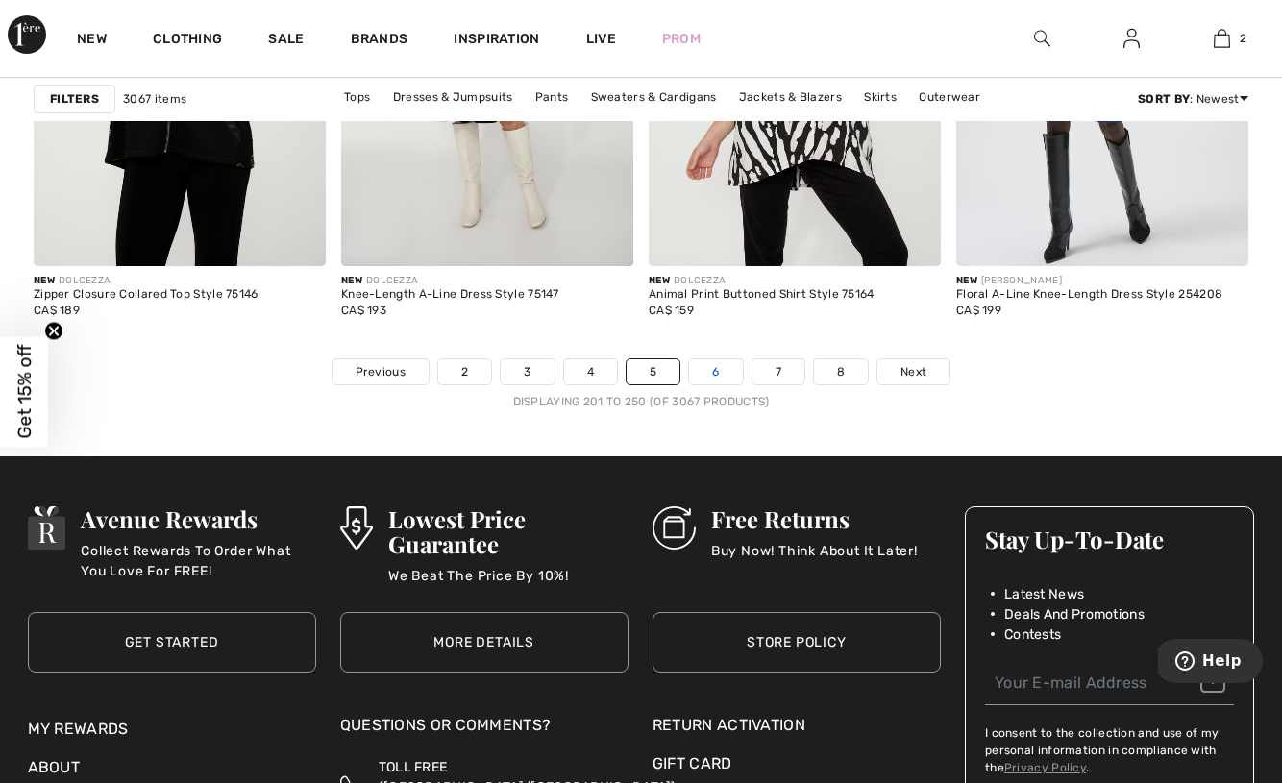
click at [716, 370] on link "6" at bounding box center [715, 372] width 53 height 25
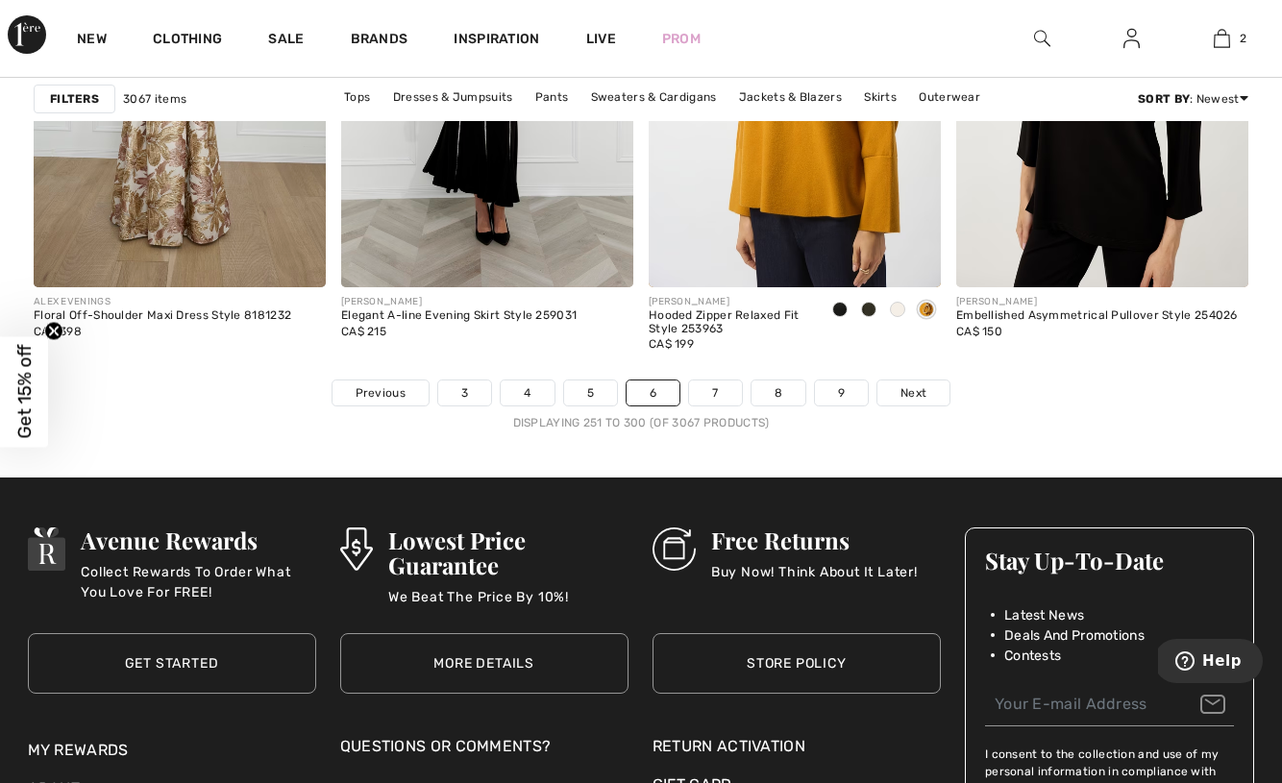
scroll to position [8183, 0]
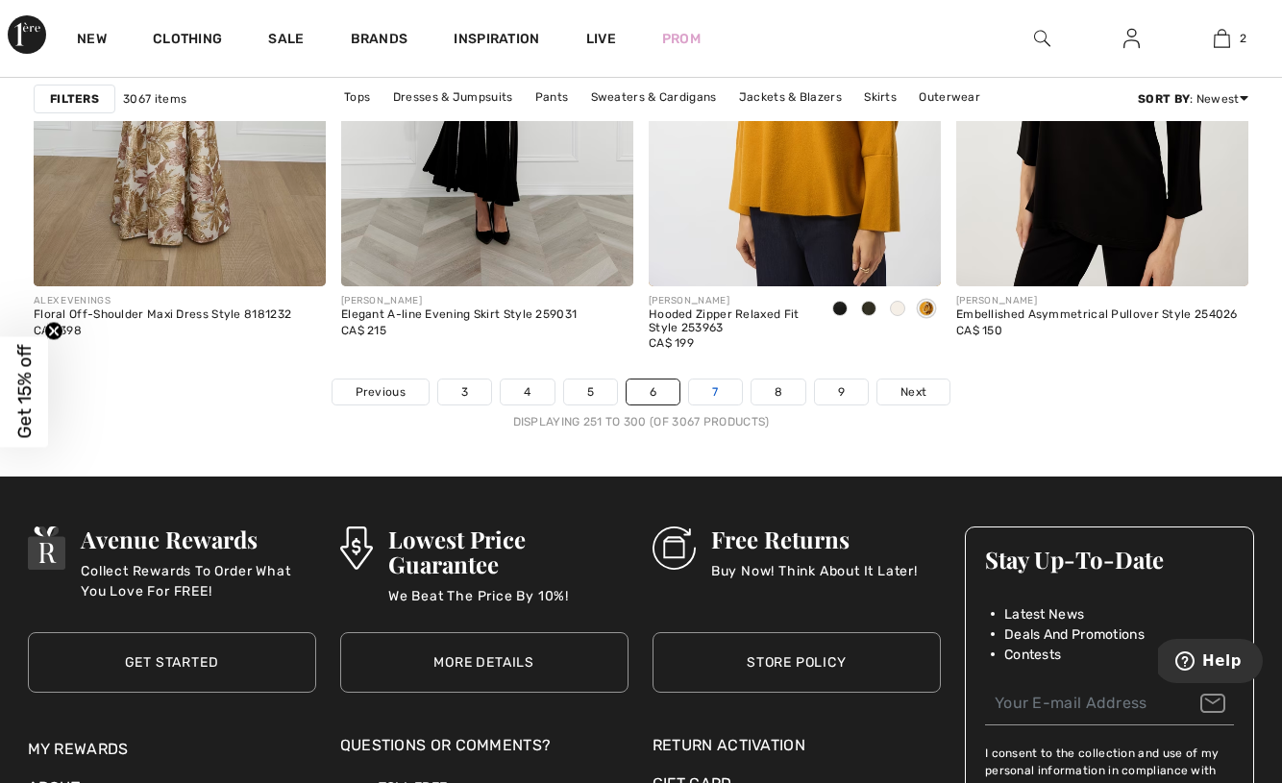
click at [718, 383] on link "7" at bounding box center [715, 392] width 52 height 25
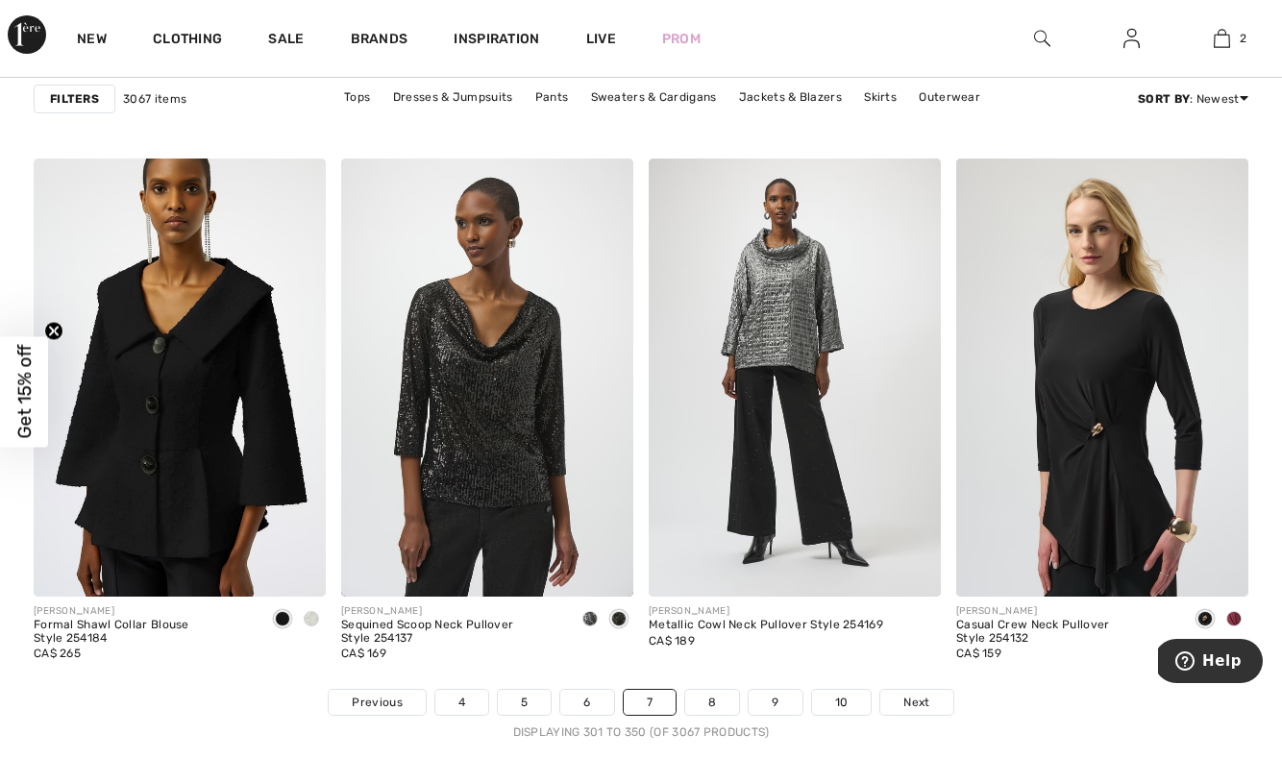
scroll to position [7878, 0]
